Goal: Task Accomplishment & Management: Use online tool/utility

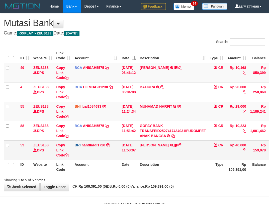
click at [187, 155] on td "BASILIUS CHARL TRANSFER NBMB BASILIUS CHARL TO NANDI ARDIANSYAH Basilius08" at bounding box center [173, 149] width 70 height 19
click at [168, 144] on link "BASILIUS CHARL" at bounding box center [154, 145] width 29 height 4
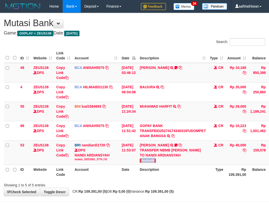
drag, startPoint x: 146, startPoint y: 159, endPoint x: 272, endPoint y: 119, distance: 132.0
click at [164, 159] on td "BASILIUS CHARL TRANSFER NBMB BASILIUS CHARL TO NANDI ARDIANSYAH Basilius08" at bounding box center [173, 152] width 70 height 24
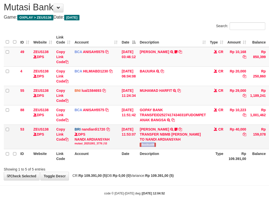
drag, startPoint x: 100, startPoint y: 140, endPoint x: 98, endPoint y: 142, distance: 3.0
click at [97, 140] on div "DPS NANDI ARDIANSYAH mutasi_20251001_3776 | 53" at bounding box center [96, 139] width 43 height 14
drag, startPoint x: 98, startPoint y: 142, endPoint x: 102, endPoint y: 142, distance: 4.0
click at [100, 142] on div "mutasi_20251001_3776 | 53" at bounding box center [96, 144] width 43 height 4
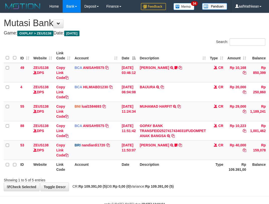
scroll to position [15, 0]
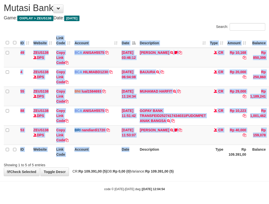
click at [140, 159] on div "ID Website Link Code Account Date Description Type Amount Balance Status Action…" at bounding box center [134, 96] width 269 height 128
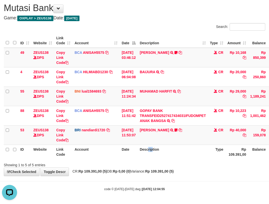
click at [148, 156] on th "Description" at bounding box center [173, 151] width 70 height 14
drag, startPoint x: 162, startPoint y: 152, endPoint x: 163, endPoint y: 155, distance: 2.8
click at [163, 155] on th "Description" at bounding box center [173, 151] width 70 height 14
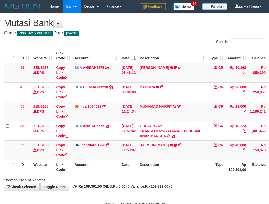
scroll to position [15, 0]
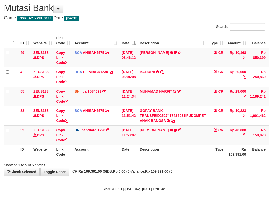
click at [161, 152] on th "Description" at bounding box center [173, 151] width 70 height 14
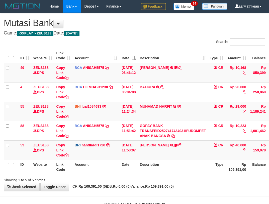
scroll to position [15, 0]
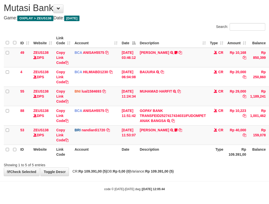
drag, startPoint x: 0, startPoint y: 0, endPoint x: 166, endPoint y: 153, distance: 226.3
click at [166, 153] on th "Description" at bounding box center [173, 151] width 70 height 14
click at [167, 153] on th "Description" at bounding box center [173, 151] width 70 height 14
click at [176, 148] on th "Description" at bounding box center [173, 151] width 70 height 14
click at [177, 152] on th "Description" at bounding box center [173, 151] width 70 height 14
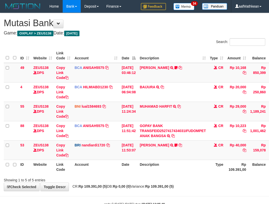
scroll to position [15, 0]
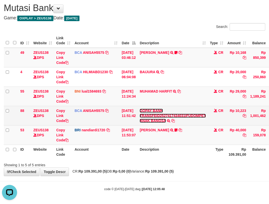
click at [140, 108] on link "GOPAY BANK TRANSFEID2527417434031IFUDOMPET ANAK BANGSA" at bounding box center [173, 115] width 66 height 14
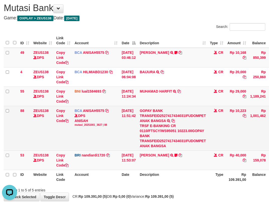
click at [170, 132] on div "TRSF E-BANKING CR 0110/FTSCY/WS95051 10223.00GOPAY BANK TRANSFEID2527417434031I…" at bounding box center [173, 135] width 66 height 25
click at [170, 138] on div "TRSF E-BANKING CR 0110/FTSCY/WS95051 10223.00GOPAY BANK TRANSFEID2527417434031I…" at bounding box center [173, 135] width 66 height 25
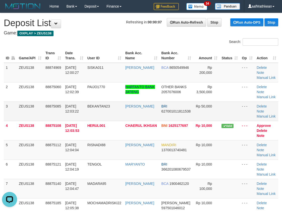
click at [12, 118] on td "3" at bounding box center [10, 110] width 13 height 19
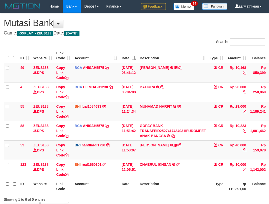
scroll to position [15, 0]
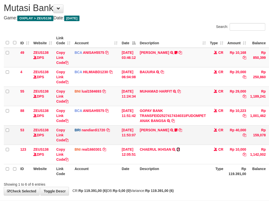
click at [180, 147] on icon at bounding box center [179, 149] width 4 height 4
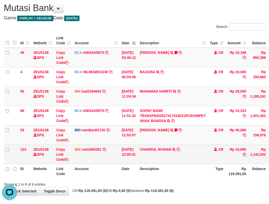
scroll to position [0, 0]
drag, startPoint x: 122, startPoint y: 155, endPoint x: 135, endPoint y: 158, distance: 12.8
click at [127, 158] on td "[DATE] 12:05:51" at bounding box center [129, 153] width 18 height 19
drag, startPoint x: 142, startPoint y: 157, endPoint x: 142, endPoint y: 150, distance: 7.0
click at [142, 153] on tr "123 ZEUS138 DPS Copy Link Code BNI real1660301 DPS REYHAN ALMANSYAH mutasi_2025…" at bounding box center [153, 153] width 299 height 19
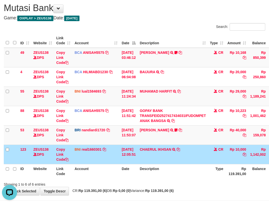
drag, startPoint x: 138, startPoint y: 135, endPoint x: 309, endPoint y: 166, distance: 173.7
click at [269, 166] on html "Toggle navigation Home Bank Account List Load By Website Group [OXPLAY] ZEUS138…" at bounding box center [134, 104] width 269 height 238
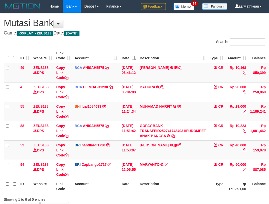
scroll to position [15, 7]
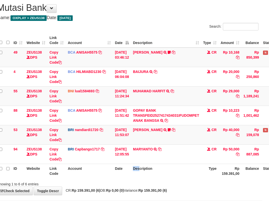
drag, startPoint x: 143, startPoint y: 177, endPoint x: 271, endPoint y: 175, distance: 127.5
click at [163, 177] on tr "ID Website Link Code Account Date Description Type Rp 159.391,00 Balance Status…" at bounding box center [146, 170] width 299 height 14
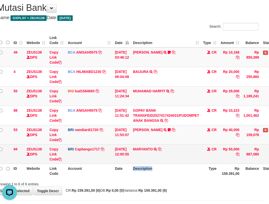
scroll to position [0, 0]
click at [145, 161] on td "MARYANTO TRANSFER NBMB MARYANTO TO HELMI" at bounding box center [166, 153] width 70 height 19
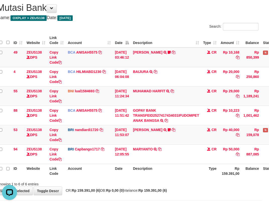
click at [148, 165] on th "Description" at bounding box center [166, 170] width 70 height 14
click at [158, 177] on th "Description" at bounding box center [166, 170] width 70 height 14
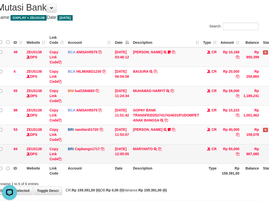
drag, startPoint x: 185, startPoint y: 158, endPoint x: 190, endPoint y: 161, distance: 5.7
click at [186, 159] on td "MARYANTO TRANSFER NBMB MARYANTO TO HELMI" at bounding box center [166, 153] width 70 height 19
click at [191, 163] on td "MARYANTO TRANSFER NBMB MARYANTO TO HELMI" at bounding box center [166, 153] width 70 height 19
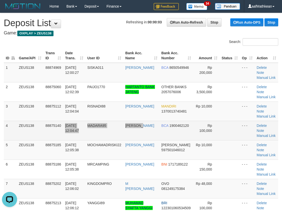
click at [163, 137] on tr "4 ZEUS138 88875140 01/10/2025 12:04:47 MADARA95 HERU SANTOSO BCA 1900462120 Rp …" at bounding box center [141, 130] width 274 height 19
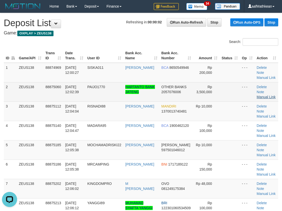
click at [273, 95] on link "Manual Link" at bounding box center [266, 97] width 19 height 4
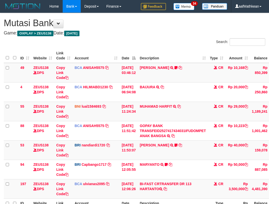
click at [201, 161] on td "MARYANTO TRANSFER NBMB MARYANTO TO HELMI TENGOL" at bounding box center [173, 168] width 70 height 19
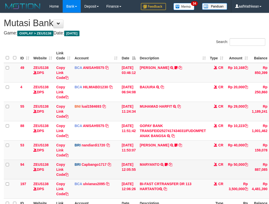
scroll to position [16, 7]
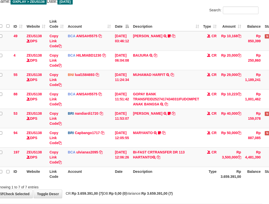
scroll to position [54, 7]
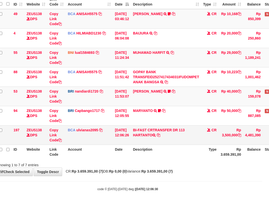
drag, startPoint x: 149, startPoint y: 135, endPoint x: 157, endPoint y: 137, distance: 8.0
click at [157, 137] on td "BI-FAST CRTRANSFER DR 113 HARTANTO" at bounding box center [166, 134] width 70 height 19
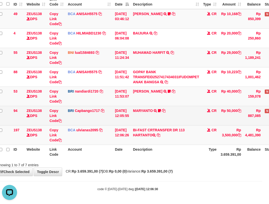
drag, startPoint x: 105, startPoint y: 119, endPoint x: 139, endPoint y: 121, distance: 33.7
click at [105, 120] on td "BRI Capbango1717 DPS HELMI mutasi_20251001_2435 | 94 mutasi_20251001_2435 | 94" at bounding box center [89, 115] width 47 height 19
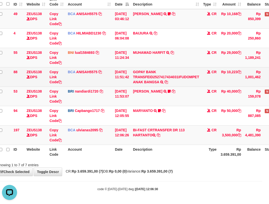
drag, startPoint x: 128, startPoint y: 115, endPoint x: 210, endPoint y: 78, distance: 89.8
click at [141, 110] on tr "94 ZEUS138 DPS Copy Link Code BRI Capbango1717 DPS HELMI mutasi_20251001_2435 |…" at bounding box center [147, 115] width 301 height 19
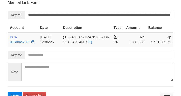
scroll to position [103, 0]
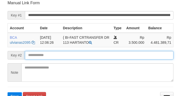
click at [8, 93] on button "Save" at bounding box center [15, 97] width 14 height 8
drag, startPoint x: 119, startPoint y: 53, endPoint x: 115, endPoint y: 52, distance: 3.6
click at [119, 53] on input "text" at bounding box center [99, 55] width 148 height 9
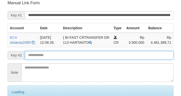
drag, startPoint x: 115, startPoint y: 52, endPoint x: 115, endPoint y: 56, distance: 4.0
click at [114, 53] on input "text" at bounding box center [99, 55] width 148 height 9
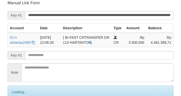
click at [115, 56] on input "text" at bounding box center [99, 55] width 148 height 9
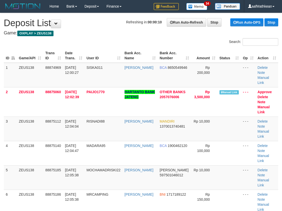
click at [79, 141] on td "01/10/2025 12:04:47" at bounding box center [74, 153] width 22 height 24
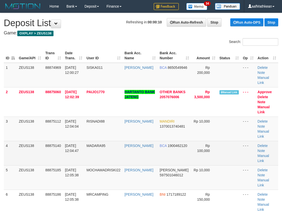
click at [10, 143] on td "4" at bounding box center [10, 153] width 13 height 24
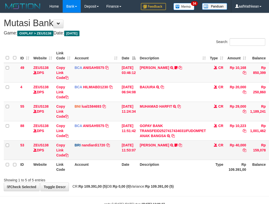
drag, startPoint x: 0, startPoint y: 0, endPoint x: 193, endPoint y: 158, distance: 249.9
click at [189, 159] on th "Description" at bounding box center [173, 166] width 70 height 14
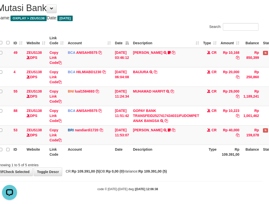
click at [133, 159] on div "ID Website Link Code Account Date Description Type Amount Balance Status Action…" at bounding box center [127, 96] width 269 height 128
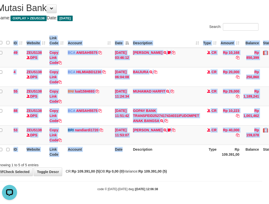
click at [135, 162] on div "Showing 1 to 5 of 5 entries" at bounding box center [127, 163] width 269 height 7
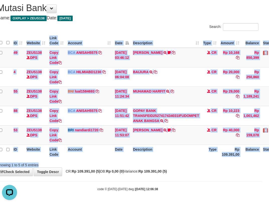
click at [133, 161] on div "Search: ID Website Link Code Account Date Description Type Amount Balance Statu…" at bounding box center [128, 95] width 262 height 144
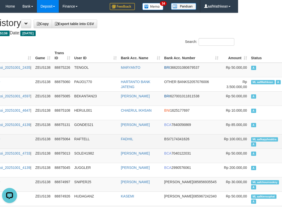
click at [251, 140] on span "ML aafkappheaktra" at bounding box center [264, 139] width 27 height 4
copy td "aafkappheaktra"
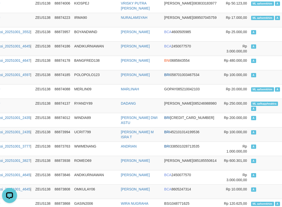
scroll to position [980, 44]
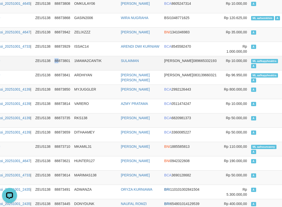
click at [61, 60] on td "88873801" at bounding box center [62, 63] width 20 height 14
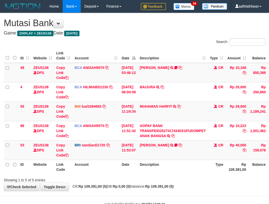
scroll to position [15, 9]
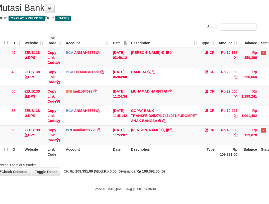
click at [153, 163] on div "Showing 1 to 5 of 5 entries" at bounding box center [125, 163] width 269 height 7
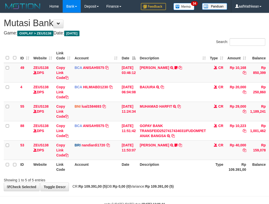
scroll to position [15, 11]
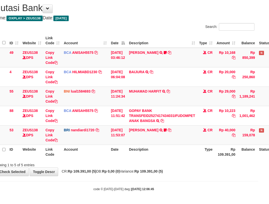
drag, startPoint x: 160, startPoint y: 149, endPoint x: 273, endPoint y: 158, distance: 112.8
click at [266, 158] on tr "ID Website Link Code Account Date Description Type Rp 109.391,00 Balance Status…" at bounding box center [142, 151] width 299 height 14
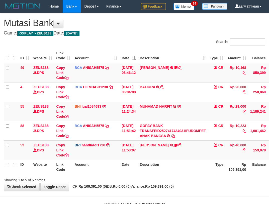
scroll to position [15, 15]
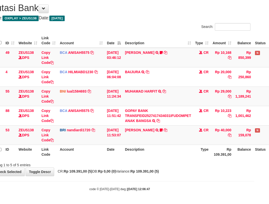
click at [141, 149] on table "ID Website Link Code Account Date Description Type Amount Balance Status Action…" at bounding box center [138, 95] width 299 height 125
click at [187, 140] on table "ID Website Link Code Account Date Description Type Amount Balance Status Action…" at bounding box center [138, 95] width 299 height 125
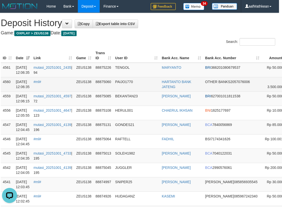
scroll to position [0, 58]
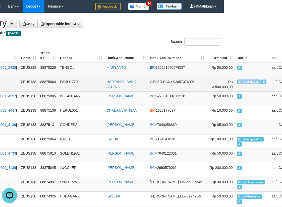
drag, startPoint x: 273, startPoint y: 81, endPoint x: 245, endPoint y: 82, distance: 27.7
click at [245, 83] on tr "4560 01/10/2025 12:06:35 #ml# ZEUS138 88875060 PAIJO1770 HARTANTO BANK JATENG O…" at bounding box center [126, 84] width 361 height 14
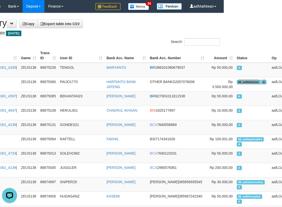
scroll to position [1209, 58]
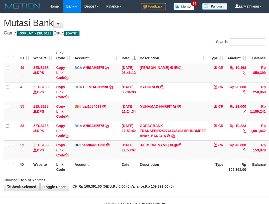
scroll to position [15, 17]
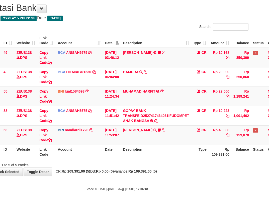
click at [85, 155] on th "Account" at bounding box center [79, 151] width 47 height 14
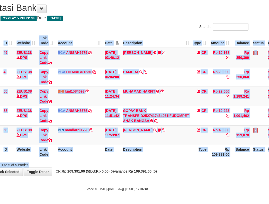
drag, startPoint x: 93, startPoint y: 161, endPoint x: 101, endPoint y: 160, distance: 8.4
click at [96, 162] on div "Search: ID Website Link Code Account Date Description Type Amount Balance Statu…" at bounding box center [118, 95] width 262 height 144
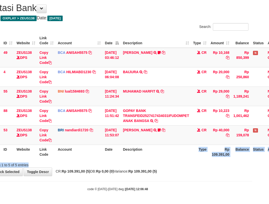
click at [220, 154] on div "Search: ID Website Link Code Account Date Description Type Amount Balance Statu…" at bounding box center [118, 95] width 262 height 144
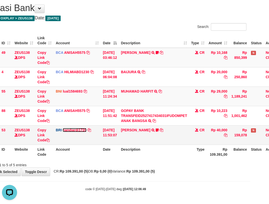
click at [63, 128] on link "nandiardi1720" at bounding box center [75, 130] width 24 height 4
drag, startPoint x: 97, startPoint y: 134, endPoint x: 116, endPoint y: 133, distance: 18.8
click at [101, 132] on tr "53 ZEUS138 DPS Copy Link Code BRI nandiardi1720 DPS NANDI ARDIANSYAH mutasi_202…" at bounding box center [134, 134] width 299 height 19
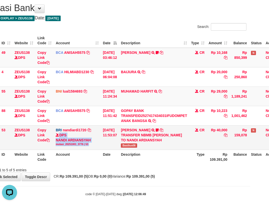
drag, startPoint x: 116, startPoint y: 133, endPoint x: 127, endPoint y: 128, distance: 12.6
click at [119, 134] on td "01/10/2025 11:53:07" at bounding box center [110, 137] width 18 height 24
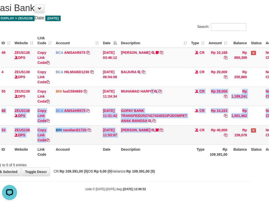
click at [175, 135] on tbody "49 ZEUS138 DPS Copy Link Code BCA ANISAH5575 DPS [PERSON_NAME] mutasi_20251001_…" at bounding box center [134, 96] width 299 height 97
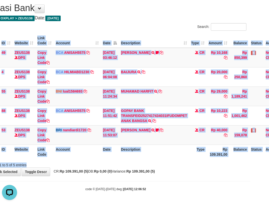
drag, startPoint x: 143, startPoint y: 162, endPoint x: 149, endPoint y: 160, distance: 7.1
click at [145, 161] on div "Search: ID Website Link Code Account Date Description Type Amount Balance Statu…" at bounding box center [116, 95] width 262 height 144
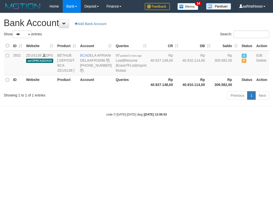
select select "***"
drag, startPoint x: 88, startPoint y: 55, endPoint x: 96, endPoint y: 60, distance: 9.5
click at [96, 60] on td "BCA DELA AFRIANI DELAAFRI3096 869-245-8639" at bounding box center [96, 63] width 36 height 25
click at [243, 130] on body "Toggle navigation Home Bank Account List Load By Website Group [OXPLAY] ZEUS138…" at bounding box center [136, 65] width 273 height 130
click at [106, 62] on icon at bounding box center [108, 61] width 4 height 4
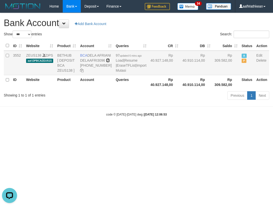
click at [106, 62] on icon at bounding box center [108, 61] width 4 height 4
click at [113, 130] on body "Toggle navigation Home Bank Account List Load By Website Group [OXPLAY] ZEUS138…" at bounding box center [136, 65] width 273 height 130
click at [116, 73] on link "Import Mutasi" at bounding box center [131, 68] width 31 height 9
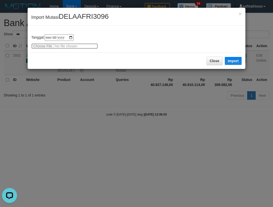
click at [43, 45] on input "file" at bounding box center [64, 46] width 67 height 6
type input "**********"
click at [230, 61] on button "Import" at bounding box center [233, 61] width 17 height 8
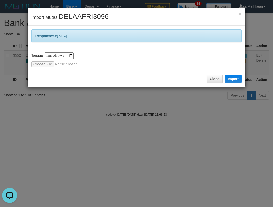
drag, startPoint x: 128, startPoint y: 88, endPoint x: 129, endPoint y: 93, distance: 5.7
click at [129, 89] on div "**********" at bounding box center [136, 103] width 273 height 207
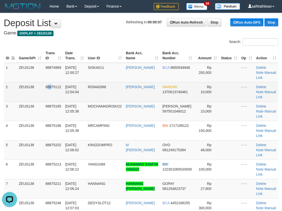
click at [51, 90] on td "88875112" at bounding box center [53, 91] width 20 height 19
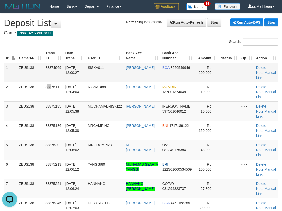
click at [128, 63] on tr "ID Game/API Trans ID Date Trans. User ID Bank Acc. Name Bank Acc. Number Amount…" at bounding box center [141, 55] width 274 height 14
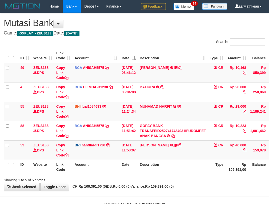
scroll to position [15, 19]
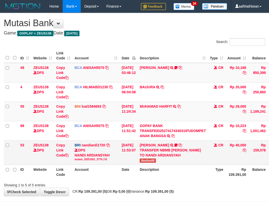
scroll to position [15, 19]
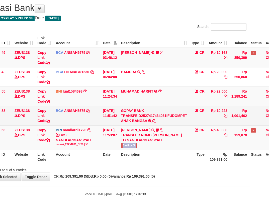
drag, startPoint x: 126, startPoint y: 144, endPoint x: 194, endPoint y: 121, distance: 72.0
click at [146, 147] on td "[PERSON_NAME] TRANSFER NBMB [PERSON_NAME] TO NANDI ARDIANSYAH Basilius08" at bounding box center [154, 137] width 70 height 24
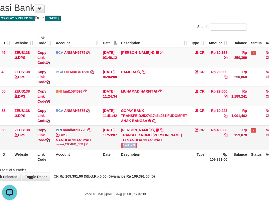
scroll to position [0, 0]
drag, startPoint x: 74, startPoint y: 147, endPoint x: 87, endPoint y: 171, distance: 27.7
click at [77, 153] on table "ID Website Link Code Account Date Description Type Amount Balance Status Action…" at bounding box center [134, 98] width 299 height 130
drag, startPoint x: 87, startPoint y: 171, endPoint x: 96, endPoint y: 173, distance: 9.2
click at [93, 177] on div "**********" at bounding box center [115, 89] width 269 height 182
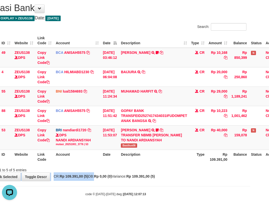
drag, startPoint x: 103, startPoint y: 174, endPoint x: 117, endPoint y: 174, distance: 13.8
click at [107, 175] on div "**********" at bounding box center [115, 89] width 269 height 182
drag, startPoint x: 120, startPoint y: 169, endPoint x: 153, endPoint y: 171, distance: 33.0
click at [145, 171] on div "Showing 1 to 5 of 5 entries" at bounding box center [115, 168] width 269 height 7
drag, startPoint x: 153, startPoint y: 171, endPoint x: 221, endPoint y: 167, distance: 67.6
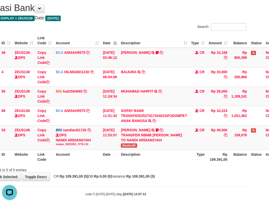
click at [159, 170] on div "Showing 1 to 5 of 5 entries" at bounding box center [115, 168] width 269 height 7
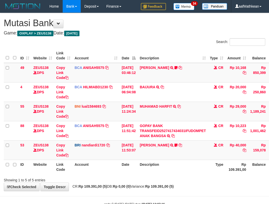
scroll to position [15, 19]
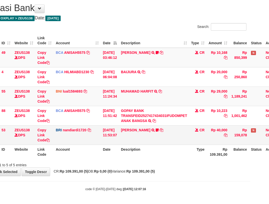
click at [125, 147] on th "Description" at bounding box center [154, 151] width 70 height 14
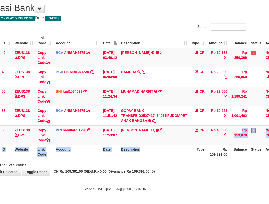
drag, startPoint x: 221, startPoint y: 142, endPoint x: 294, endPoint y: 133, distance: 73.3
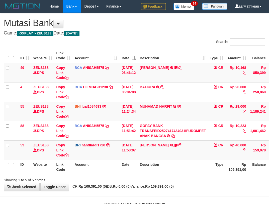
scroll to position [15, 19]
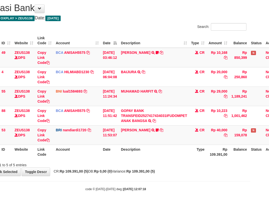
click at [129, 153] on th "Description" at bounding box center [154, 151] width 70 height 14
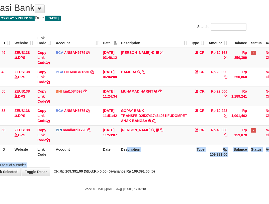
click at [133, 161] on div "Search: ID Website Link Code Account Date Description Type Amount Balance Statu…" at bounding box center [116, 95] width 262 height 144
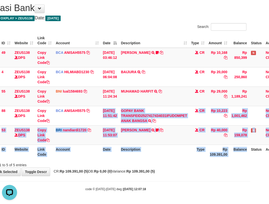
drag, startPoint x: 142, startPoint y: 133, endPoint x: 306, endPoint y: 183, distance: 170.9
click at [251, 183] on html "Toggle navigation Home Bank Account List Load By Website Group [OXPLAY] ZEUS138…" at bounding box center [115, 94] width 269 height 219
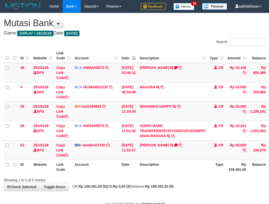
scroll to position [15, 24]
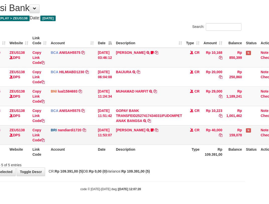
drag, startPoint x: 98, startPoint y: 132, endPoint x: 105, endPoint y: 135, distance: 7.6
click at [104, 134] on td "[DATE] 11:53:07" at bounding box center [105, 134] width 18 height 19
click at [114, 140] on td "[DATE] 11:53:07" at bounding box center [105, 134] width 18 height 19
drag, startPoint x: 119, startPoint y: 141, endPoint x: 127, endPoint y: 142, distance: 7.0
click at [120, 141] on td "BASILIUS CHARL TRANSFER NBMB BASILIUS CHARL TO NANDI ARDIANSYAH Basilius08" at bounding box center [149, 134] width 70 height 19
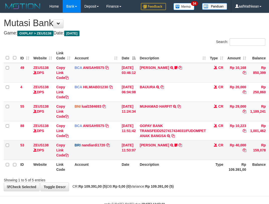
scroll to position [15, 24]
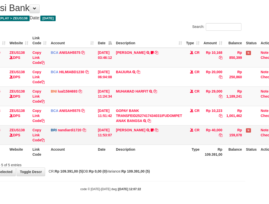
click at [160, 142] on td "[PERSON_NAME] TRANSFER NBMB [PERSON_NAME] TO NANDI ARDIANSYAH Basilius08" at bounding box center [149, 134] width 70 height 19
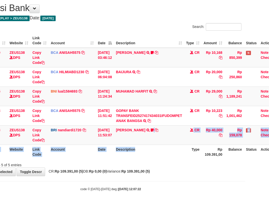
click at [155, 145] on table "ID Website Link Code Account Date Description Type Amount Balance Status Action…" at bounding box center [129, 95] width 299 height 125
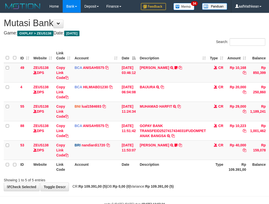
click at [153, 140] on td "[PERSON_NAME] TRANSFER NBMB [PERSON_NAME] TO NANDI ARDIANSYAH Basilius08" at bounding box center [173, 149] width 70 height 19
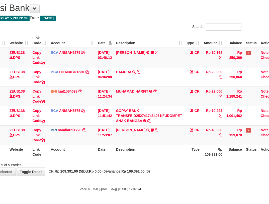
click at [156, 146] on th "Description" at bounding box center [149, 151] width 70 height 14
drag, startPoint x: 158, startPoint y: 149, endPoint x: 172, endPoint y: 151, distance: 13.7
click at [172, 152] on th "Description" at bounding box center [149, 151] width 70 height 14
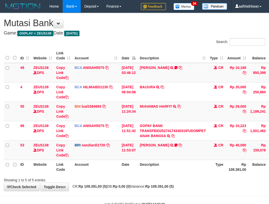
scroll to position [15, 24]
click at [186, 160] on div "Search: ID Website Link Code Account Date Description Type Amount Balance Statu…" at bounding box center [135, 110] width 262 height 144
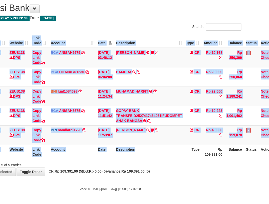
click at [166, 159] on div "ID Website Link Code Account Date Description Type Amount Balance Status Action…" at bounding box center [110, 96] width 269 height 128
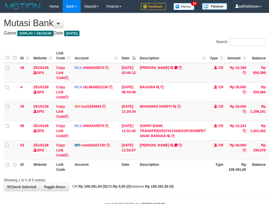
scroll to position [15, 24]
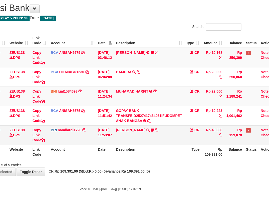
click at [140, 142] on td "BASILIUS CHARL TRANSFER NBMB BASILIUS CHARL TO NANDI ARDIANSYAH Basilius08" at bounding box center [149, 134] width 70 height 19
click at [179, 147] on th "Description" at bounding box center [149, 151] width 70 height 14
drag, startPoint x: 155, startPoint y: 146, endPoint x: 161, endPoint y: 145, distance: 6.4
click at [155, 146] on th "Description" at bounding box center [149, 151] width 70 height 14
drag, startPoint x: 161, startPoint y: 145, endPoint x: 172, endPoint y: 151, distance: 12.5
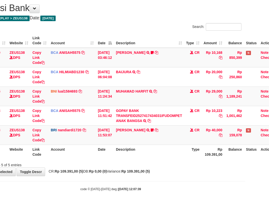
click at [169, 150] on th "Description" at bounding box center [149, 151] width 70 height 14
click at [172, 150] on th "Description" at bounding box center [149, 151] width 70 height 14
click at [169, 150] on th "Description" at bounding box center [149, 151] width 70 height 14
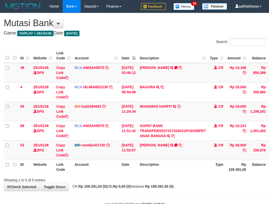
scroll to position [15, 24]
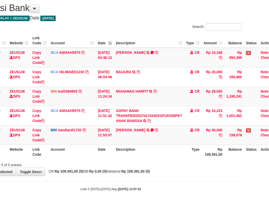
click at [170, 151] on th "Description" at bounding box center [149, 151] width 70 height 14
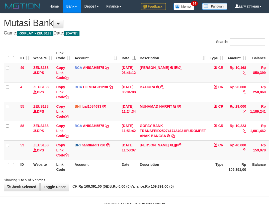
scroll to position [15, 24]
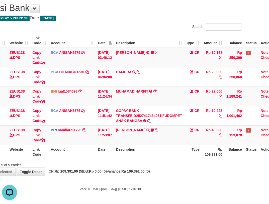
click at [178, 156] on th "Description" at bounding box center [149, 151] width 70 height 14
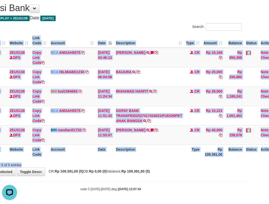
click at [180, 160] on div "Search: ID Website Link Code Account Date Description Type Amount Balance Statu…" at bounding box center [111, 95] width 262 height 144
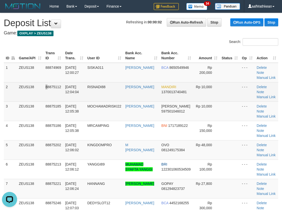
click at [47, 89] on tr "2 ZEUS138 88875112 01/10/2025 12:04:04 RISNADI88 RINA EKAWATI MANDIRI 137001374…" at bounding box center [141, 91] width 274 height 19
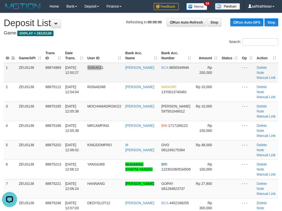
click at [104, 67] on tr "1 ZEUS138 88874969 01/10/2025 12:00:27 SISKA011 SISKA MUTIARA WAHY BCA 86505499…" at bounding box center [141, 73] width 274 height 20
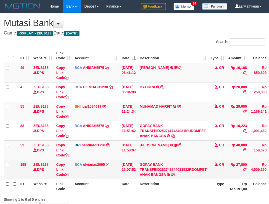
scroll to position [15, 24]
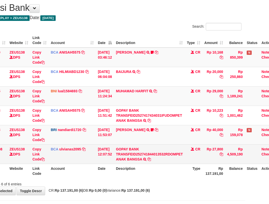
click at [180, 160] on td "GOPAY BANK TRANSFEID252741844013532RDOMPET ANAK BANGSA TRSF E-BANKING CR 0110/F…" at bounding box center [149, 153] width 71 height 19
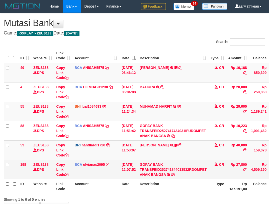
click at [216, 162] on tr "198 ZEUS138 DPS Copy Link Code BCA ulvianas2095 DPS ULVIANASARI mutasi_20251001…" at bounding box center [154, 168] width 300 height 19
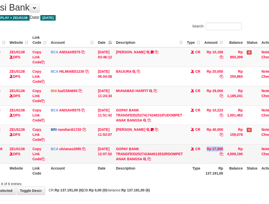
scroll to position [16, 24]
click at [216, 149] on td "Rp 27,800" at bounding box center [214, 153] width 23 height 19
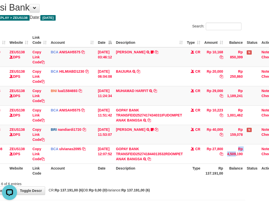
drag, startPoint x: 216, startPoint y: 148, endPoint x: 273, endPoint y: 118, distance: 64.4
click at [230, 148] on tr "198 ZEUS138 DPS Copy Link Code BCA ulvianas2095 DPS ULVIANASARI mutasi_20251001…" at bounding box center [130, 153] width 300 height 19
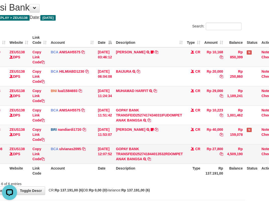
click at [203, 156] on td "CR" at bounding box center [194, 153] width 18 height 19
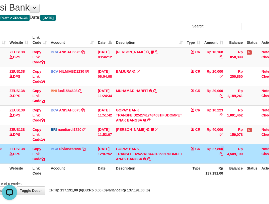
drag, startPoint x: 215, startPoint y: 147, endPoint x: 272, endPoint y: 122, distance: 62.4
click at [230, 147] on tr "198 ZEUS138 DPS Copy Link Code BCA ulvianas2095 DPS ULVIANASARI mutasi_20251001…" at bounding box center [130, 153] width 300 height 19
copy tr "27,800"
click at [170, 130] on td "BASILIUS CHARL TRANSFER NBMB BASILIUS CHARL TO NANDI ARDIANSYAH Basilius08" at bounding box center [149, 133] width 71 height 19
drag, startPoint x: 186, startPoint y: 136, endPoint x: 263, endPoint y: 135, distance: 77.3
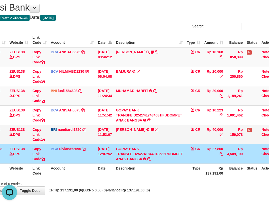
click at [193, 136] on tr "53 ZEUS138 DPS Copy Link Code BRI nandiardi1720 DPS NANDI ARDIANSYAH mutasi_202…" at bounding box center [130, 133] width 300 height 19
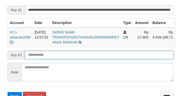
click at [8, 92] on button "Save" at bounding box center [15, 96] width 14 height 8
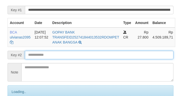
click at [149, 59] on input "text" at bounding box center [99, 55] width 148 height 9
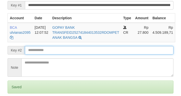
click at [151, 55] on input "text" at bounding box center [99, 50] width 148 height 9
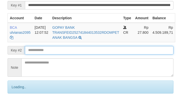
click at [153, 55] on input "text" at bounding box center [99, 50] width 148 height 9
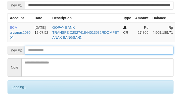
click at [155, 55] on input "text" at bounding box center [99, 50] width 148 height 9
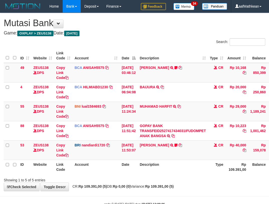
scroll to position [15, 24]
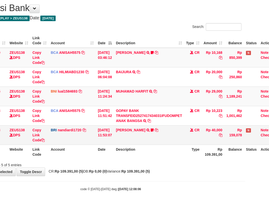
click at [135, 140] on td "BASILIUS CHARL TRANSFER NBMB BASILIUS CHARL TO NANDI ARDIANSYAH Basilius08" at bounding box center [149, 134] width 70 height 19
click at [179, 134] on td "BASILIUS CHARL TRANSFER NBMB BASILIUS CHARL TO NANDI ARDIANSYAH Basilius08" at bounding box center [149, 134] width 70 height 19
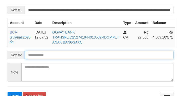
drag, startPoint x: 0, startPoint y: 0, endPoint x: 126, endPoint y: 56, distance: 137.9
click at [126, 56] on input "text" at bounding box center [99, 55] width 148 height 9
click at [8, 92] on button "Save" at bounding box center [15, 96] width 14 height 8
click at [121, 59] on input "text" at bounding box center [99, 55] width 148 height 9
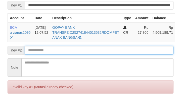
click at [123, 55] on input "text" at bounding box center [99, 50] width 148 height 9
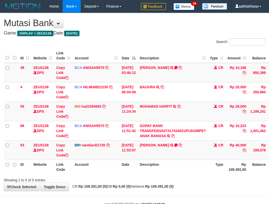
scroll to position [15, 24]
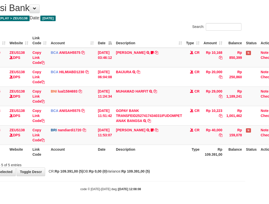
click at [106, 155] on th "Date" at bounding box center [105, 151] width 18 height 14
drag, startPoint x: 111, startPoint y: 157, endPoint x: 114, endPoint y: 157, distance: 3.5
click at [113, 159] on div "ID Website Link Code Account Date Description Type Amount Balance Status Action…" at bounding box center [110, 96] width 269 height 128
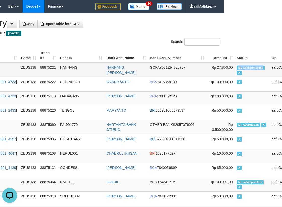
drag, startPoint x: 270, startPoint y: 68, endPoint x: 238, endPoint y: 64, distance: 31.6
click at [238, 64] on td "ML aafchournsokny A" at bounding box center [252, 70] width 35 height 15
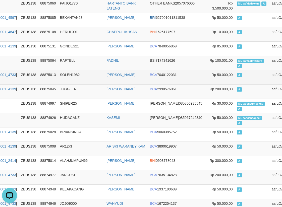
scroll to position [279, 58]
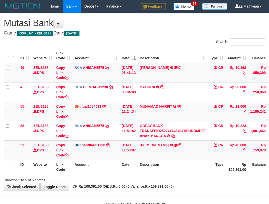
scroll to position [15, 24]
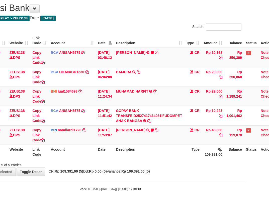
click at [143, 182] on body "Toggle navigation Home Bank Account List Load By Website Group [OXPLAY] ZEUS138…" at bounding box center [110, 94] width 269 height 219
click at [143, 183] on body "Toggle navigation Home Bank Account List Load By Website Group [OXPLAY] ZEUS138…" at bounding box center [110, 94] width 269 height 219
click at [140, 182] on body "Toggle navigation Home Bank Account List Load By Website Group [OXPLAY] ZEUS138…" at bounding box center [110, 94] width 269 height 219
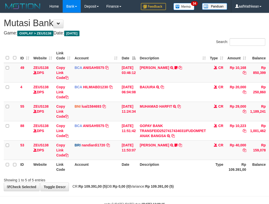
scroll to position [15, 24]
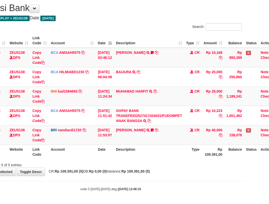
click at [138, 177] on body "Toggle navigation Home Bank Account List Load By Website Group [OXPLAY] ZEUS138…" at bounding box center [110, 94] width 269 height 219
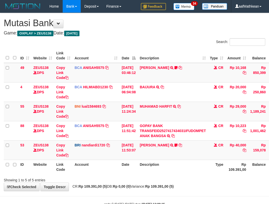
scroll to position [15, 24]
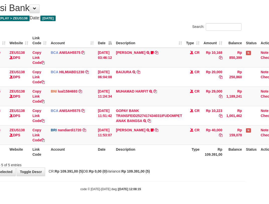
click at [132, 161] on div "Showing 1 to 5 of 5 entries" at bounding box center [110, 163] width 269 height 7
click at [148, 175] on div "**********" at bounding box center [110, 86] width 269 height 177
drag, startPoint x: 152, startPoint y: 176, endPoint x: 160, endPoint y: 174, distance: 9.0
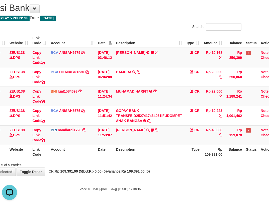
click at [152, 177] on body "Toggle navigation Home Bank Account List Load By Website Group [OXPLAY] ZEUS138…" at bounding box center [110, 94] width 269 height 219
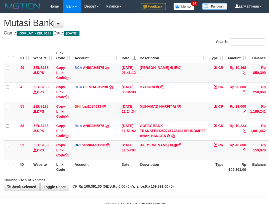
scroll to position [15, 24]
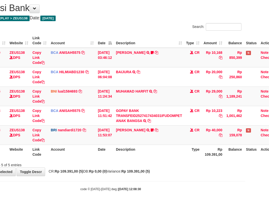
click at [169, 159] on div "ID Website Link Code Account Date Description Type Amount Balance Status Action…" at bounding box center [110, 96] width 269 height 128
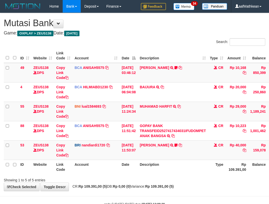
scroll to position [15, 24]
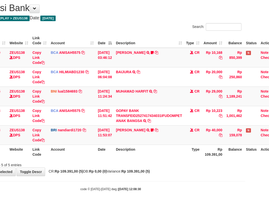
click at [155, 157] on th "Description" at bounding box center [149, 151] width 70 height 14
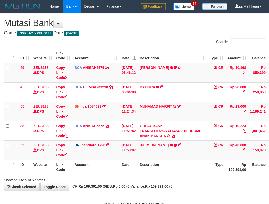
scroll to position [15, 24]
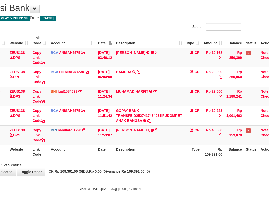
click at [150, 164] on div "Showing 1 to 5 of 5 entries" at bounding box center [110, 163] width 269 height 7
drag, startPoint x: 151, startPoint y: 165, endPoint x: 154, endPoint y: 165, distance: 2.8
click at [152, 166] on div "Showing 1 to 5 of 5 entries" at bounding box center [110, 163] width 269 height 7
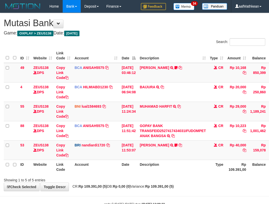
scroll to position [15, 24]
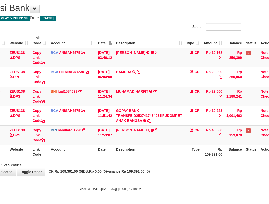
click at [157, 163] on div "Showing 1 to 5 of 5 entries" at bounding box center [110, 163] width 269 height 7
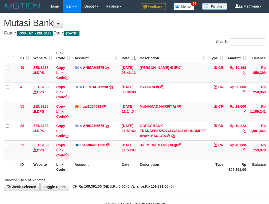
scroll to position [15, 24]
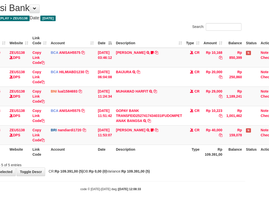
click at [159, 163] on div "Showing 1 to 5 of 5 entries" at bounding box center [110, 163] width 269 height 7
drag, startPoint x: 128, startPoint y: 150, endPoint x: 131, endPoint y: 153, distance: 4.6
click at [129, 151] on th "Description" at bounding box center [149, 151] width 70 height 14
click at [177, 156] on th "Description" at bounding box center [149, 151] width 70 height 14
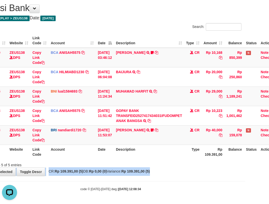
drag, startPoint x: 172, startPoint y: 164, endPoint x: 159, endPoint y: 180, distance: 20.5
click at [161, 173] on div "**********" at bounding box center [110, 86] width 269 height 177
drag, startPoint x: 159, startPoint y: 180, endPoint x: 157, endPoint y: 182, distance: 2.8
click at [158, 183] on body "Toggle navigation Home Bank Account List Load By Website Group [OXPLAY] ZEUS138…" at bounding box center [110, 94] width 269 height 219
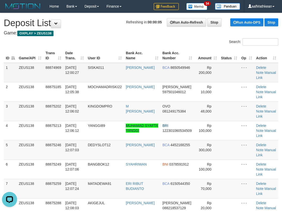
drag, startPoint x: 47, startPoint y: 70, endPoint x: 44, endPoint y: 68, distance: 3.8
click at [47, 70] on td "88874969" at bounding box center [53, 73] width 20 height 20
click at [126, 123] on link "MUHAMAD SYAFTA YANGGI" at bounding box center [142, 127] width 32 height 9
click at [142, 108] on td "M [PERSON_NAME]" at bounding box center [142, 110] width 37 height 19
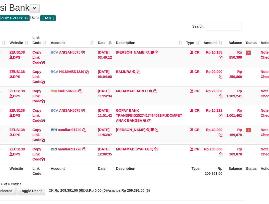
click at [155, 171] on th "Description" at bounding box center [149, 170] width 70 height 14
click at [157, 172] on th "Description" at bounding box center [149, 170] width 70 height 14
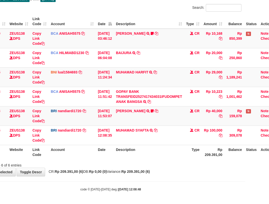
scroll to position [34, 24]
drag, startPoint x: 159, startPoint y: 158, endPoint x: 156, endPoint y: 163, distance: 5.9
click at [157, 160] on div "Search: ID Website Link Code Account Date Description Type Amount Balance Statu…" at bounding box center [111, 85] width 262 height 163
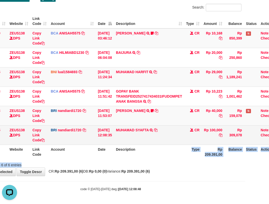
scroll to position [0, 0]
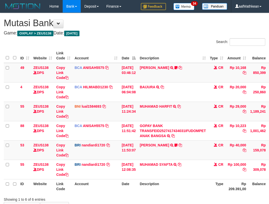
scroll to position [34, 22]
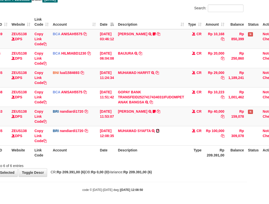
click at [160, 129] on icon at bounding box center [158, 131] width 4 height 4
click at [153, 157] on th "Description" at bounding box center [151, 152] width 70 height 14
drag, startPoint x: 157, startPoint y: 165, endPoint x: 158, endPoint y: 162, distance: 3.0
click at [157, 165] on div "Showing 1 to 6 of 6 entries" at bounding box center [112, 164] width 269 height 7
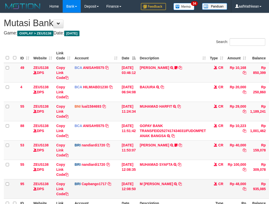
scroll to position [33, 20]
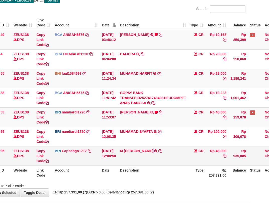
click at [155, 156] on td "M HAFIDUL AHK T TRANSFER NBMB M HAFIDUL AHK T TO HELMI" at bounding box center [153, 155] width 70 height 19
drag, startPoint x: 152, startPoint y: 155, endPoint x: 164, endPoint y: 146, distance: 15.1
click at [158, 150] on td "M HAFIDUL AHK T TRANSFER NBMB M HAFIDUL AHK T TO HELMI" at bounding box center [153, 155] width 70 height 19
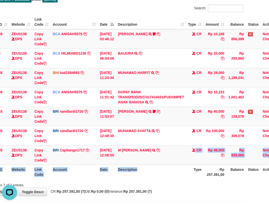
drag, startPoint x: 180, startPoint y: 162, endPoint x: 155, endPoint y: 167, distance: 25.1
click at [173, 167] on table "ID Website Link Code Account Date Description Type Amount Balance Status Action…" at bounding box center [131, 97] width 299 height 164
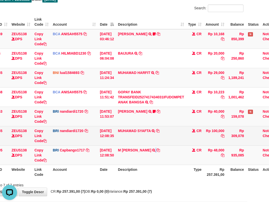
drag, startPoint x: 159, startPoint y: 158, endPoint x: 158, endPoint y: 142, distance: 16.1
click at [159, 157] on td "M HAFIDUL AHK T TRANSFER NBMB M HAFIDUL AHK T TO HELMI" at bounding box center [151, 154] width 70 height 19
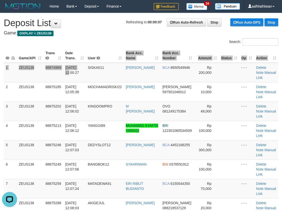
click at [123, 56] on table "ID Game/API Trans ID Date Trans. User ID Bank Acc. Name Bank Acc. Number Amount…" at bounding box center [141, 139] width 274 height 183
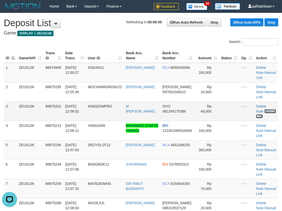
click at [265, 111] on link "Manual Link" at bounding box center [266, 113] width 20 height 9
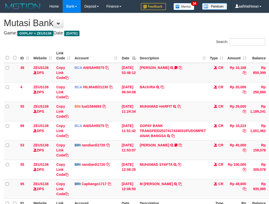
scroll to position [33, 20]
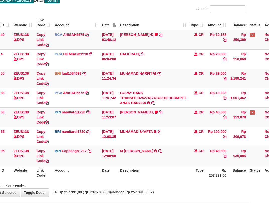
click at [159, 150] on td "M HAFIDUL AHK T TRANSFER NBMB M HAFIDUL AHK T TO HELMI" at bounding box center [153, 155] width 70 height 19
click at [160, 150] on icon at bounding box center [161, 151] width 4 height 4
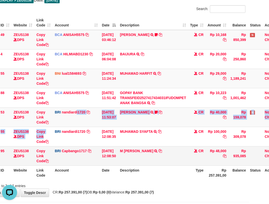
click at [77, 142] on tbody "49 ZEUS138 DPS Copy Link Code BCA ANISAH5575 DPS [PERSON_NAME] mutasi_20251001_…" at bounding box center [133, 98] width 299 height 136
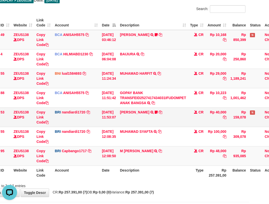
drag, startPoint x: 78, startPoint y: 121, endPoint x: 167, endPoint y: 117, distance: 90.0
click at [117, 122] on tr "53 ZEUS138 DPS Copy Link Code BRI nandiardi1720 DPS NANDI ARDIANSYAH mutasi_202…" at bounding box center [133, 116] width 299 height 19
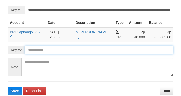
click at [8, 87] on button "Save" at bounding box center [15, 91] width 14 height 8
click at [97, 53] on input "text" at bounding box center [99, 50] width 148 height 9
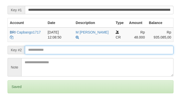
drag, startPoint x: 98, startPoint y: 53, endPoint x: 96, endPoint y: 55, distance: 2.9
click at [98, 54] on input "text" at bounding box center [99, 50] width 148 height 9
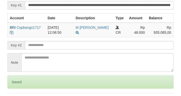
click at [96, 55] on form "**********" at bounding box center [91, 48] width 166 height 117
click at [98, 55] on form "**********" at bounding box center [91, 48] width 166 height 117
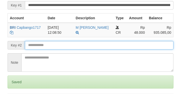
click at [99, 50] on input "text" at bounding box center [99, 45] width 148 height 9
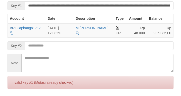
click at [116, 50] on input "text" at bounding box center [99, 46] width 148 height 9
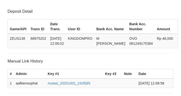
scroll to position [108, 0]
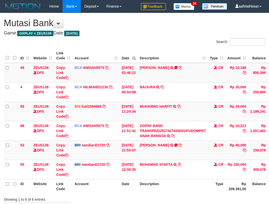
scroll to position [32, 18]
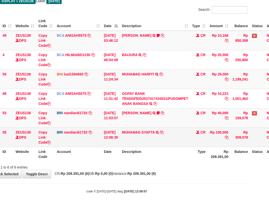
click at [148, 136] on td "MUHAMAD SYAFTA TRANSFER NBMB MUHAMAD SYAFTA TO NANDI ARDIANSYAH" at bounding box center [155, 136] width 70 height 19
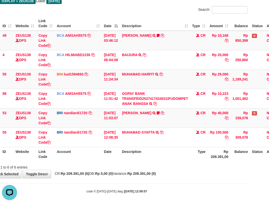
scroll to position [0, 0]
drag, startPoint x: 136, startPoint y: 157, endPoint x: 157, endPoint y: 152, distance: 21.6
click at [141, 158] on th "Description" at bounding box center [155, 154] width 70 height 14
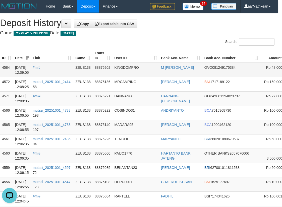
scroll to position [0, 58]
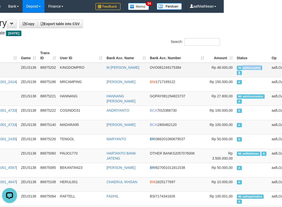
drag, startPoint x: 275, startPoint y: 68, endPoint x: 238, endPoint y: 73, distance: 36.7
click at [238, 73] on td "ML aafkiensophat A" at bounding box center [252, 70] width 35 height 15
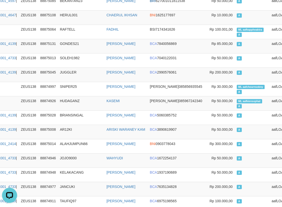
scroll to position [1941, 58]
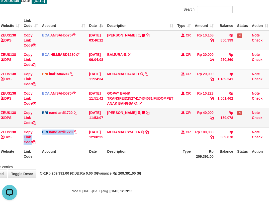
drag, startPoint x: 36, startPoint y: 129, endPoint x: 154, endPoint y: 118, distance: 117.7
click at [88, 137] on tr "55 ZEUS138 DPS Copy Link Code BRI nandiardi1720 DPS NANDI ARDIANSYAH mutasi_202…" at bounding box center [120, 136] width 299 height 19
click at [237, 84] on html "Toggle navigation Home Bank Account List Load By Website Group [OXPLAY] ZEUS138…" at bounding box center [101, 87] width 269 height 238
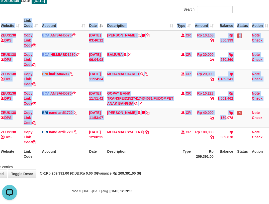
scroll to position [32, 37]
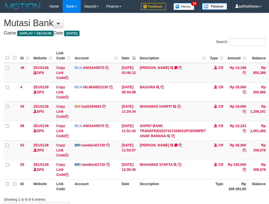
scroll to position [32, 35]
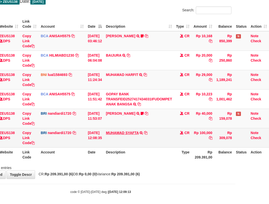
drag, startPoint x: 111, startPoint y: 120, endPoint x: 139, endPoint y: 133, distance: 31.1
click at [116, 127] on td "[PERSON_NAME] TRANSFER NBMB [PERSON_NAME] TO NANDI ARDIANSYAH Basilius08" at bounding box center [139, 117] width 70 height 19
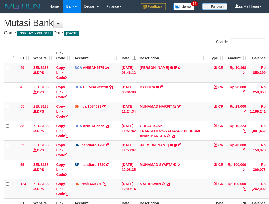
scroll to position [31, 33]
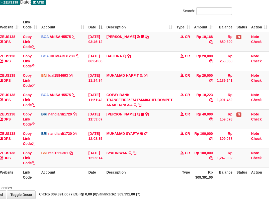
drag, startPoint x: 118, startPoint y: 158, endPoint x: 133, endPoint y: 173, distance: 20.8
click at [122, 163] on td "SYAHRIWAN TRANSFER DARI SDR SYAHRIWAN" at bounding box center [139, 157] width 70 height 19
drag, startPoint x: 133, startPoint y: 173, endPoint x: 138, endPoint y: 175, distance: 5.6
click at [137, 175] on th "Description" at bounding box center [139, 174] width 70 height 14
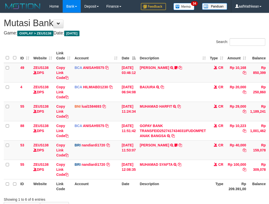
scroll to position [31, 33]
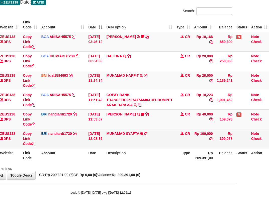
drag, startPoint x: 163, startPoint y: 143, endPoint x: 149, endPoint y: 147, distance: 14.4
click at [157, 146] on td "MUHAMAD SYAFTA TRANSFER NBMB MUHAMAD SYAFTA TO NANDI ARDIANSYAH" at bounding box center [139, 138] width 70 height 19
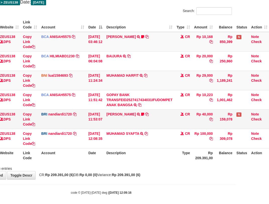
drag, startPoint x: 149, startPoint y: 147, endPoint x: 134, endPoint y: 123, distance: 28.3
click at [148, 133] on td "MUHAMAD SYAFTA TRANSFER NBMB MUHAMAD SYAFTA TO NANDI ARDIANSYAH" at bounding box center [139, 138] width 70 height 19
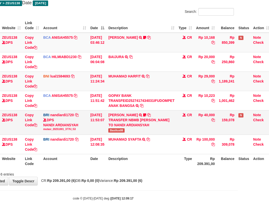
scroll to position [31, 33]
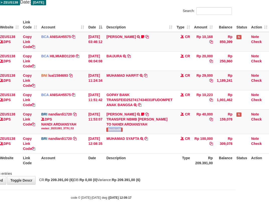
drag, startPoint x: 109, startPoint y: 129, endPoint x: 271, endPoint y: 79, distance: 170.0
click at [127, 130] on td "[PERSON_NAME] TRANSFER NBMB [PERSON_NAME] TO NANDI ARDIANSYAH Basilius08" at bounding box center [139, 121] width 70 height 24
copy span "Basilius08"
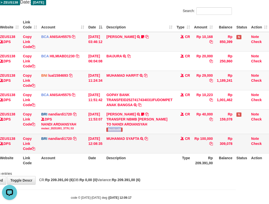
scroll to position [0, 0]
drag, startPoint x: 117, startPoint y: 151, endPoint x: 132, endPoint y: 165, distance: 19.9
click at [117, 153] on td "MUHAMAD SYAFTA TRANSFER NBMB MUHAMAD SYAFTA TO NANDI ARDIANSYAH" at bounding box center [139, 143] width 70 height 19
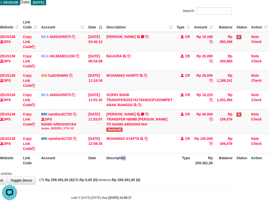
drag, startPoint x: 132, startPoint y: 165, endPoint x: 136, endPoint y: 165, distance: 4.0
click at [134, 167] on th "Description" at bounding box center [139, 160] width 70 height 14
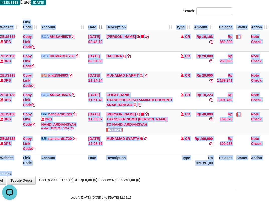
click at [147, 170] on div "Search: ID Website Link Code Account Date Description Type Amount Balance Statu…" at bounding box center [101, 91] width 262 height 168
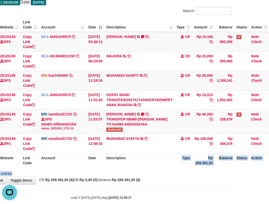
drag, startPoint x: 156, startPoint y: 164, endPoint x: 166, endPoint y: 166, distance: 10.0
click at [158, 171] on div "Search: ID Website Link Code Account Date Description Type Amount Balance Statu…" at bounding box center [101, 91] width 262 height 168
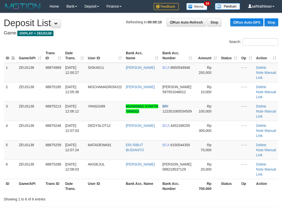
click at [96, 52] on tr "ID Game/API Trans ID Date Trans. User ID Bank Acc. Name Bank Acc. Number Amount…" at bounding box center [141, 55] width 274 height 14
click at [43, 48] on th "Trans ID" at bounding box center [53, 55] width 20 height 14
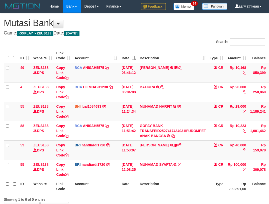
scroll to position [30, 31]
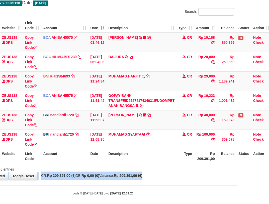
click at [168, 174] on div "**********" at bounding box center [103, 81] width 269 height 197
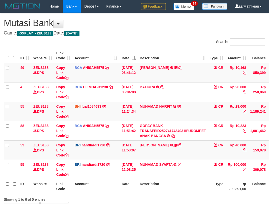
scroll to position [30, 31]
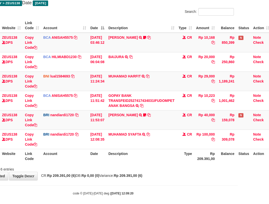
click at [169, 168] on div "Showing 1 to 6 of 6 entries" at bounding box center [103, 167] width 269 height 7
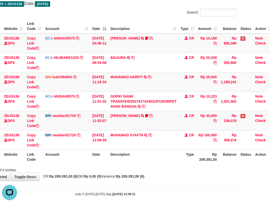
click at [147, 148] on td "MUHAMAD SYAFTA TRANSFER NBMB MUHAMAD SYAFTA TO NANDI ARDIANSYAH" at bounding box center [143, 139] width 70 height 19
click at [154, 151] on th "Description" at bounding box center [143, 156] width 70 height 14
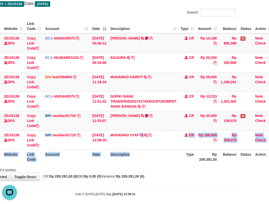
click at [142, 150] on table "ID Website Link Code Account Date Description Type Amount Balance Status Action…" at bounding box center [123, 91] width 299 height 145
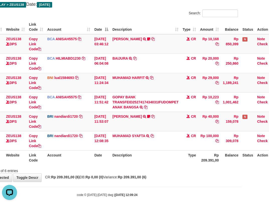
drag, startPoint x: 132, startPoint y: 165, endPoint x: 137, endPoint y: 171, distance: 7.8
click at [132, 166] on div "Search: ID Website Link Code Account Date Description Type Amount Balance Statu…" at bounding box center [107, 91] width 262 height 163
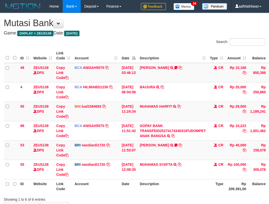
click at [147, 170] on div "Search: ID Website Link Code Account Date Description Type Amount Balance Statu…" at bounding box center [135, 119] width 262 height 163
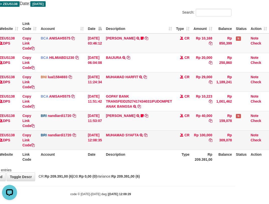
click at [176, 144] on td "CR" at bounding box center [183, 139] width 18 height 19
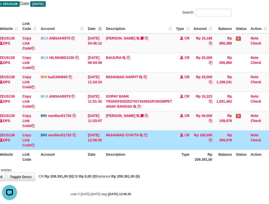
drag, startPoint x: 179, startPoint y: 147, endPoint x: 177, endPoint y: 142, distance: 4.9
click at [179, 146] on td "CR" at bounding box center [183, 139] width 18 height 19
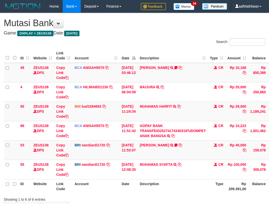
scroll to position [29, 35]
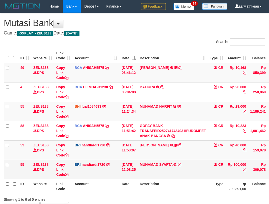
scroll to position [29, 35]
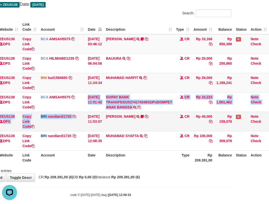
click at [74, 118] on tbody "49 ZEUS138 DPS Copy Link Code BCA ANISAH5575 DPS [PERSON_NAME] mutasi_20251001_…" at bounding box center [119, 92] width 299 height 116
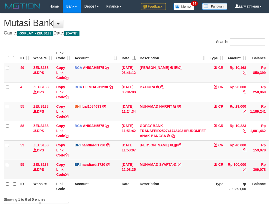
click at [164, 179] on th "Description" at bounding box center [173, 186] width 70 height 14
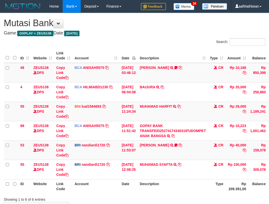
scroll to position [28, 33]
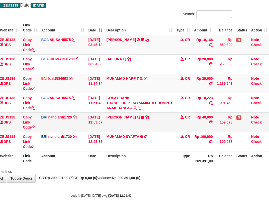
click at [184, 122] on td "CR" at bounding box center [184, 121] width 18 height 19
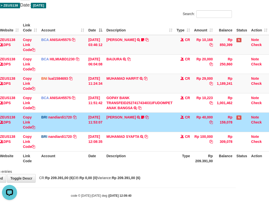
scroll to position [0, 0]
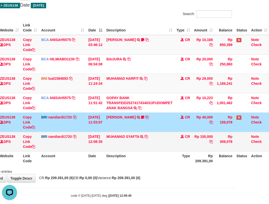
click at [187, 145] on td "CR" at bounding box center [184, 141] width 18 height 19
click at [188, 145] on td "CR" at bounding box center [184, 141] width 18 height 19
drag, startPoint x: 195, startPoint y: 141, endPoint x: 196, endPoint y: 139, distance: 2.6
click at [192, 141] on td "CR" at bounding box center [184, 141] width 18 height 19
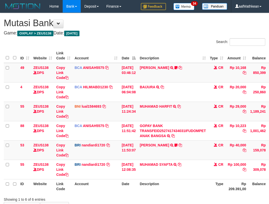
scroll to position [28, 33]
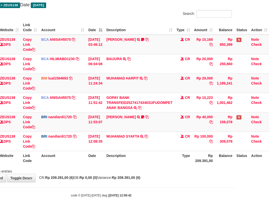
click at [167, 150] on td "MUHAMAD SYAFTA TRANSFER NBMB MUHAMAD SYAFTA TO NANDI ARDIANSYAH" at bounding box center [139, 140] width 70 height 19
drag, startPoint x: 169, startPoint y: 156, endPoint x: 215, endPoint y: 160, distance: 46.1
click at [197, 158] on tr "ID Website Link Code Account Date Description Type Rp 209.391,00 Balance Status…" at bounding box center [119, 158] width 299 height 14
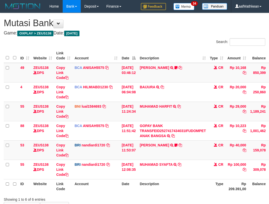
scroll to position [28, 33]
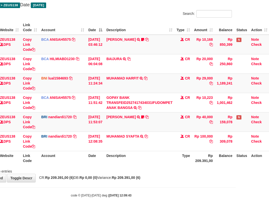
click at [160, 185] on body "Toggle navigation Home Bank Account List Load By Website Group [OXPLAY] ZEUS138…" at bounding box center [101, 91] width 269 height 238
drag, startPoint x: 164, startPoint y: 187, endPoint x: 172, endPoint y: 181, distance: 9.5
click at [171, 186] on body "Toggle navigation Home Bank Account List Load By Website Group [OXPLAY] ZEUS138…" at bounding box center [101, 91] width 269 height 238
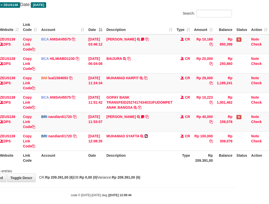
scroll to position [28, 33]
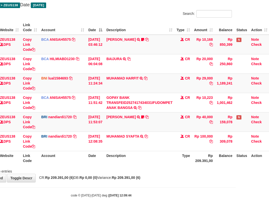
drag, startPoint x: 164, startPoint y: 190, endPoint x: 272, endPoint y: 204, distance: 109.0
click at [197, 196] on body "Toggle navigation Home Bank Account List Load By Website Group [OXPLAY] ZEUS138…" at bounding box center [101, 91] width 269 height 238
click at [203, 165] on div "ID Website Link Code Account Date Description Type Amount Balance Status Action…" at bounding box center [101, 93] width 269 height 148
click at [196, 169] on div "Showing 1 to 6 of 6 entries" at bounding box center [101, 169] width 269 height 7
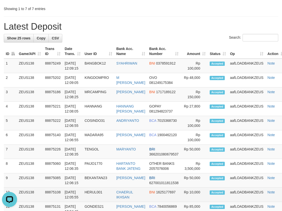
click at [114, 202] on td "HERUL001" at bounding box center [99, 195] width 32 height 14
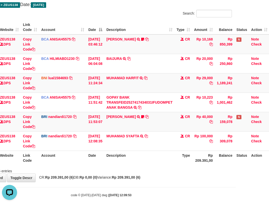
drag, startPoint x: 145, startPoint y: 156, endPoint x: 165, endPoint y: 162, distance: 20.2
click at [154, 165] on div "ID Website Link Code Account Date Description Type Amount Balance Status Action…" at bounding box center [101, 93] width 269 height 148
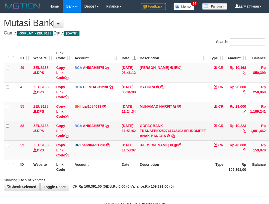
click at [178, 148] on td "[PERSON_NAME] TRANSFER NBMB [PERSON_NAME] TO NANDI ARDIANSYAH Basilius08" at bounding box center [173, 149] width 70 height 19
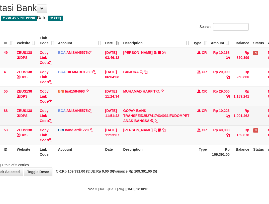
drag, startPoint x: 239, startPoint y: 123, endPoint x: 247, endPoint y: 124, distance: 8.0
click at [247, 124] on tr "88 ZEUS138 DPS Copy Link Code BCA ANISAH5575 DPS ANISAH mutasi_20251001_3827 | …" at bounding box center [136, 115] width 299 height 19
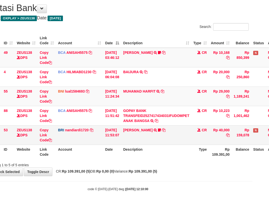
click at [198, 128] on tbody "49 ZEUS138 DPS Copy Link Code BCA ANISAH5575 DPS ANISAH mutasi_20251001_3827 | …" at bounding box center [136, 96] width 299 height 97
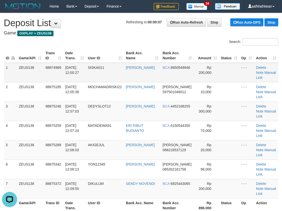
click at [35, 67] on td "ZEUS138" at bounding box center [30, 73] width 27 height 20
drag, startPoint x: 55, startPoint y: 58, endPoint x: 57, endPoint y: 57, distance: 2.6
click at [57, 57] on tr "ID Game/API Trans ID Date Trans. User ID Bank Acc. Name Bank Acc. Number Amount…" at bounding box center [141, 55] width 274 height 14
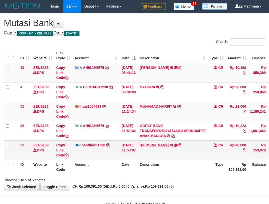
scroll to position [15, 17]
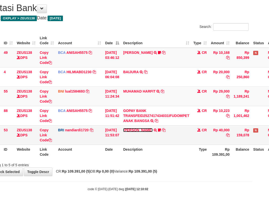
click at [145, 129] on link "[PERSON_NAME]" at bounding box center [137, 130] width 29 height 4
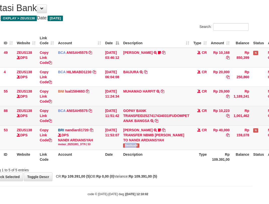
drag, startPoint x: 128, startPoint y: 144, endPoint x: 209, endPoint y: 112, distance: 87.4
click at [149, 140] on td "[PERSON_NAME] TRANSFER NBMB [PERSON_NAME] TO NANDI ARDIANSYAH Basilius08" at bounding box center [156, 137] width 70 height 24
copy td "DIANSYAH"
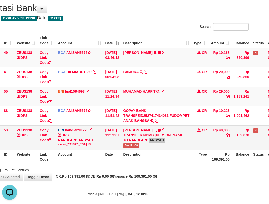
scroll to position [0, 0]
click at [99, 139] on div "DPS NANDI ARDIANSYAH mutasi_20251001_3776 | 53" at bounding box center [79, 139] width 43 height 14
click at [137, 145] on span "Basilius08" at bounding box center [131, 145] width 16 height 4
copy span "Basilius08"
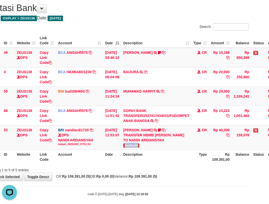
click at [65, 157] on th "Account" at bounding box center [79, 156] width 47 height 14
drag, startPoint x: 203, startPoint y: 187, endPoint x: 271, endPoint y: 196, distance: 67.9
click at [253, 195] on html "Toggle navigation Home Bank Account List Load By Website Group [OXPLAY] ZEUS138…" at bounding box center [117, 97] width 269 height 224
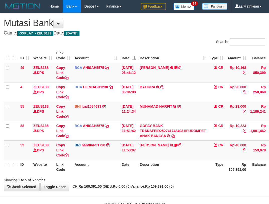
scroll to position [15, 17]
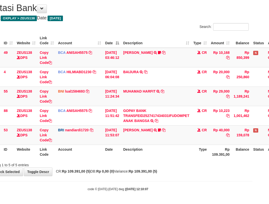
drag, startPoint x: 117, startPoint y: 161, endPoint x: 272, endPoint y: 176, distance: 155.3
click at [120, 162] on div "Showing 1 to 5 of 5 entries" at bounding box center [117, 163] width 269 height 7
drag, startPoint x: 120, startPoint y: 163, endPoint x: 137, endPoint y: 164, distance: 17.1
click at [122, 164] on div "Showing 1 to 5 of 5 entries" at bounding box center [117, 163] width 269 height 7
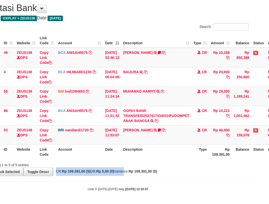
click at [133, 169] on div "**********" at bounding box center [117, 86] width 269 height 177
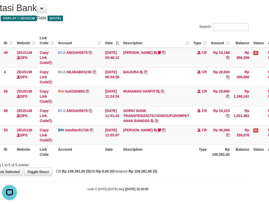
drag, startPoint x: 117, startPoint y: 154, endPoint x: 121, endPoint y: 157, distance: 5.2
click at [117, 154] on th "Date" at bounding box center [112, 151] width 18 height 14
click at [121, 157] on th "Date" at bounding box center [112, 151] width 18 height 14
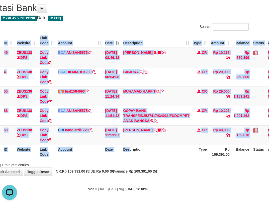
drag, startPoint x: 136, startPoint y: 158, endPoint x: 142, endPoint y: 160, distance: 7.1
click at [141, 160] on div "Search: ID Website Link Code Account Date Description Type Amount Balance Statu…" at bounding box center [118, 95] width 262 height 144
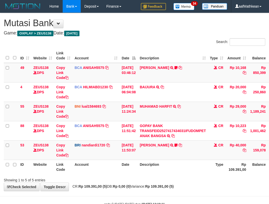
scroll to position [15, 17]
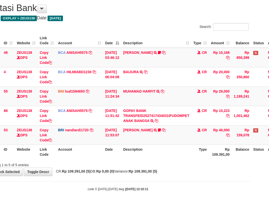
click at [168, 150] on th "Description" at bounding box center [156, 151] width 70 height 14
click at [178, 152] on th "Description" at bounding box center [156, 151] width 70 height 14
click at [253, 170] on html "Toggle navigation Home Bank Account List Load By Website Group [OXPLAY] ZEUS138…" at bounding box center [117, 94] width 269 height 219
click at [175, 165] on div "Showing 1 to 5 of 5 entries" at bounding box center [117, 163] width 269 height 7
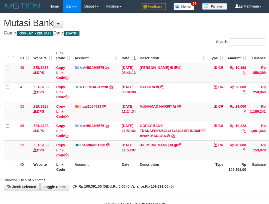
click at [176, 175] on div "Showing 1 to 5 of 5 entries" at bounding box center [134, 178] width 269 height 7
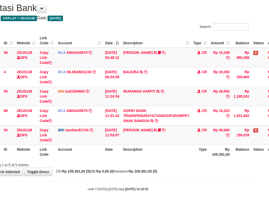
click at [155, 149] on th "Description" at bounding box center [156, 151] width 70 height 14
click at [154, 151] on th "Description" at bounding box center [156, 151] width 70 height 14
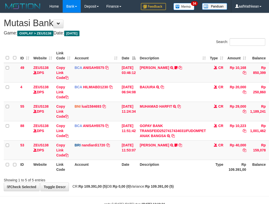
scroll to position [15, 17]
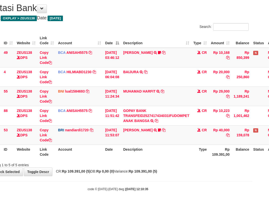
drag, startPoint x: 171, startPoint y: 144, endPoint x: 169, endPoint y: 146, distance: 2.9
click at [172, 145] on th "Description" at bounding box center [156, 151] width 70 height 14
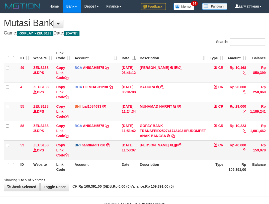
scroll to position [15, 17]
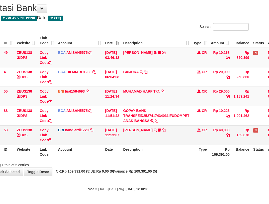
click at [168, 144] on td "[PERSON_NAME] TRANSFER NBMB [PERSON_NAME] TO NANDI ARDIANSYAH Basilius08" at bounding box center [156, 134] width 70 height 19
drag, startPoint x: 168, startPoint y: 142, endPoint x: 157, endPoint y: 146, distance: 12.4
click at [166, 143] on td "[PERSON_NAME] TRANSFER NBMB [PERSON_NAME] TO NANDI ARDIANSYAH Basilius08" at bounding box center [156, 134] width 70 height 19
drag, startPoint x: 158, startPoint y: 146, endPoint x: 165, endPoint y: 145, distance: 6.9
click at [159, 146] on th "Description" at bounding box center [156, 151] width 70 height 14
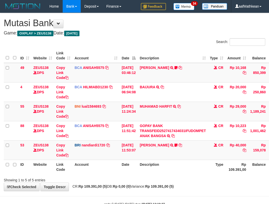
scroll to position [15, 17]
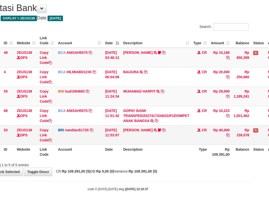
click at [163, 142] on td "BASILIUS CHARL TRANSFER NBMB BASILIUS CHARL TO NANDI ARDIANSYAH Basilius08" at bounding box center [156, 134] width 70 height 19
drag, startPoint x: 162, startPoint y: 141, endPoint x: 272, endPoint y: 133, distance: 110.5
click at [161, 142] on td "BASILIUS CHARL TRANSFER NBMB BASILIUS CHARL TO NANDI ARDIANSYAH Basilius08" at bounding box center [156, 134] width 70 height 19
click at [147, 177] on body "Toggle navigation Home Bank Account List Load By Website Group [OXPLAY] ZEUS138…" at bounding box center [117, 94] width 269 height 219
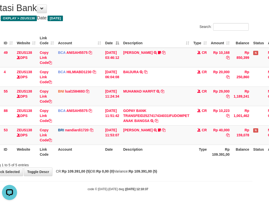
drag, startPoint x: 149, startPoint y: 178, endPoint x: 155, endPoint y: 177, distance: 6.6
click at [149, 178] on body "Toggle navigation Home Bank Account List Load By Website Group [OXPLAY] ZEUS138…" at bounding box center [117, 94] width 269 height 219
drag, startPoint x: 154, startPoint y: 166, endPoint x: 158, endPoint y: 163, distance: 4.6
click at [155, 166] on div "**********" at bounding box center [117, 86] width 269 height 177
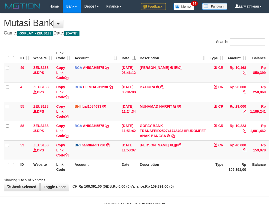
scroll to position [15, 17]
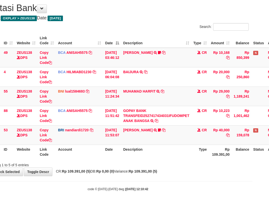
click at [163, 161] on div "Showing 1 to 5 of 5 entries" at bounding box center [117, 163] width 269 height 7
click at [164, 165] on div "Showing 1 to 5 of 5 entries" at bounding box center [117, 163] width 269 height 7
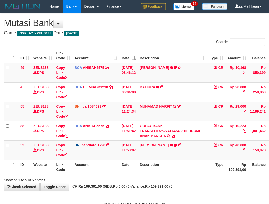
scroll to position [15, 17]
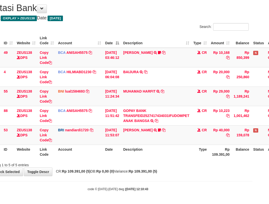
click at [159, 160] on div at bounding box center [174, 160] width 157 height 0
drag, startPoint x: 161, startPoint y: 158, endPoint x: 163, endPoint y: 161, distance: 3.7
click at [162, 159] on div "ID Website Link Code Account Date Description Type Amount Balance Status Action…" at bounding box center [117, 96] width 269 height 128
click at [164, 161] on div "Showing 1 to 5 of 5 entries" at bounding box center [117, 163] width 269 height 7
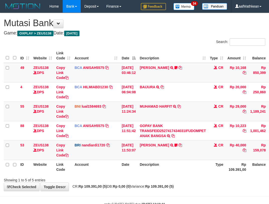
scroll to position [15, 17]
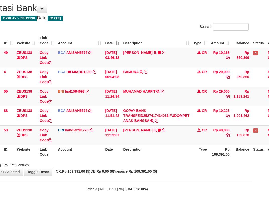
click at [170, 161] on div "Showing 1 to 5 of 5 entries" at bounding box center [117, 163] width 269 height 7
click at [168, 161] on div "Showing 1 to 5 of 5 entries" at bounding box center [117, 163] width 269 height 7
click at [168, 165] on div "Showing 1 to 5 of 5 entries" at bounding box center [117, 163] width 269 height 7
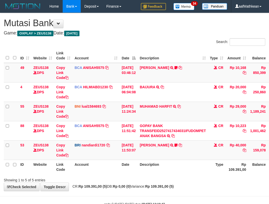
scroll to position [15, 17]
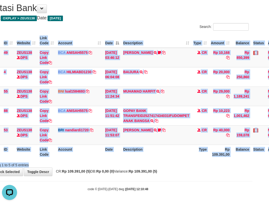
drag, startPoint x: 181, startPoint y: 159, endPoint x: 192, endPoint y: 164, distance: 11.9
click at [190, 164] on div "Search: ID Website Link Code Account Date Description Type Amount Balance Statu…" at bounding box center [118, 95] width 262 height 144
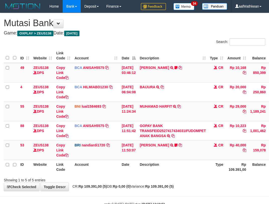
scroll to position [15, 17]
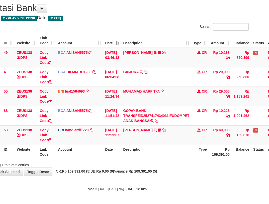
click at [176, 159] on div "ID Website Link Code Account Date Description Type Amount Balance Status Action…" at bounding box center [117, 96] width 269 height 128
click at [178, 164] on div "Showing 1 to 5 of 5 entries" at bounding box center [117, 163] width 269 height 7
drag, startPoint x: 174, startPoint y: 165, endPoint x: 181, endPoint y: 165, distance: 6.5
click at [175, 165] on div "Showing 1 to 5 of 5 entries" at bounding box center [117, 163] width 269 height 7
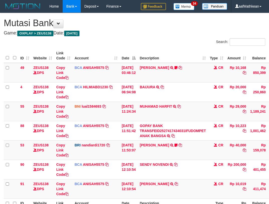
click at [183, 160] on td "SENDY NOVENDI TRSF E-BANKING CR 0110/FTSCY/WS95031 200000.00SENDY NOVENDI" at bounding box center [173, 168] width 70 height 19
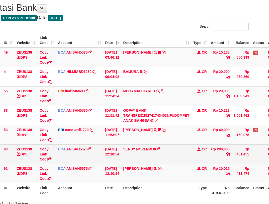
drag, startPoint x: 180, startPoint y: 159, endPoint x: 175, endPoint y: 158, distance: 4.9
click at [180, 159] on td "SENDY NOVENDI TRSF E-BANKING CR 0110/FTSCY/WS95031 200000.00SENDY NOVENDI" at bounding box center [156, 153] width 70 height 19
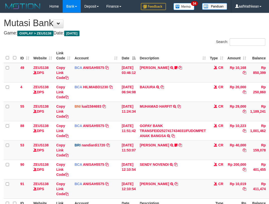
scroll to position [16, 17]
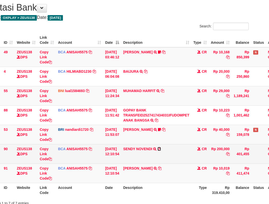
click at [161, 148] on icon at bounding box center [160, 149] width 4 height 4
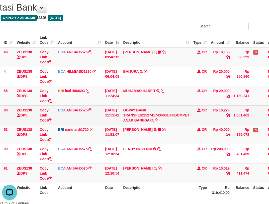
click at [121, 112] on td "01/10/2025 11:51:42" at bounding box center [112, 114] width 18 height 19
drag, startPoint x: 126, startPoint y: 117, endPoint x: 132, endPoint y: 118, distance: 5.6
click at [129, 120] on td "GOPAY BANK TRANSFEID2527417434031IFUDOMPET ANAK BANGSA TRSF E-BANKING CR 0110/F…" at bounding box center [156, 114] width 70 height 19
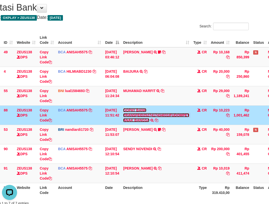
click at [123, 108] on link "GOPAY BANK TRANSFEID2527417434031IFUDOMPET ANAK BANGSA" at bounding box center [156, 115] width 66 height 14
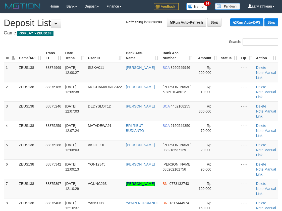
drag, startPoint x: 55, startPoint y: 51, endPoint x: 2, endPoint y: 79, distance: 60.6
click at [53, 52] on div "Search: ID Game/API Trans ID Date Trans. User ID Bank Acc. Name Bank Acc. Numbe…" at bounding box center [141, 139] width 274 height 202
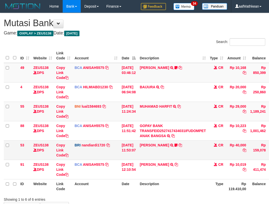
click at [157, 140] on td "BASILIUS CHARL TRANSFER NBMB BASILIUS CHARL TO NANDI ARDIANSYAH Basilius08" at bounding box center [173, 149] width 70 height 19
click at [178, 144] on tbody "49 ZEUS138 DPS Copy Link Code BCA ANISAH5575 DPS ANISAH mutasi_20251001_3827 | …" at bounding box center [153, 121] width 299 height 116
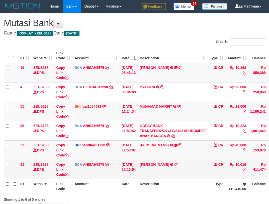
scroll to position [16, 17]
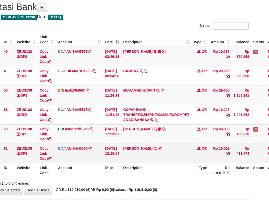
click at [168, 156] on td "SITI AISYAH TRSF E-BANKING CR 0110/FTSCY/WS95051 10019.002025100117062163 TRFDN…" at bounding box center [156, 152] width 70 height 19
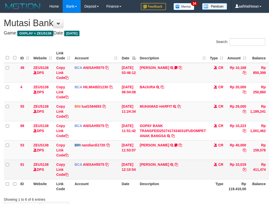
scroll to position [16, 17]
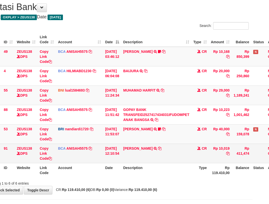
click at [188, 150] on td "SITI AISYAH TRSF E-BANKING CR 0110/FTSCY/WS95051 10019.002025100117062163 TRFDN…" at bounding box center [156, 152] width 70 height 19
click at [181, 151] on td "SITI AISYAH TRSF E-BANKING CR 0110/FTSCY/WS95051 10019.002025100117062163 TRFDN…" at bounding box center [156, 152] width 70 height 19
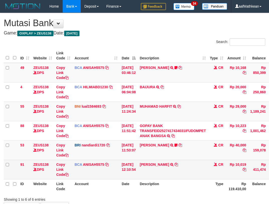
scroll to position [16, 17]
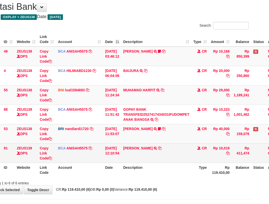
click at [180, 150] on td "SITI AISYAH TRSF E-BANKING CR 0110/FTSCY/WS95051 10019.002025100117062163 TRFDN…" at bounding box center [156, 152] width 70 height 19
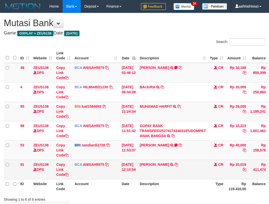
scroll to position [16, 17]
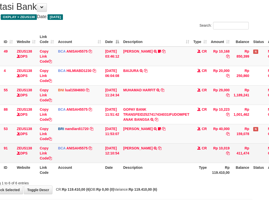
click at [163, 155] on td "SITI AISYAH TRSF E-BANKING CR 0110/FTSCY/WS95051 10019.002025100117062163 TRFDN…" at bounding box center [156, 152] width 70 height 19
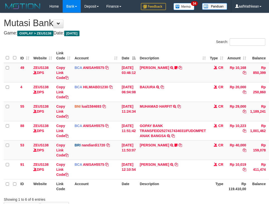
scroll to position [16, 17]
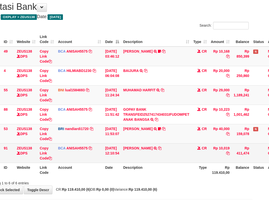
click at [158, 146] on tbody "49 ZEUS138 DPS Copy Link Code BCA ANISAH5575 DPS ANISAH mutasi_20251001_3827 | …" at bounding box center [136, 104] width 299 height 116
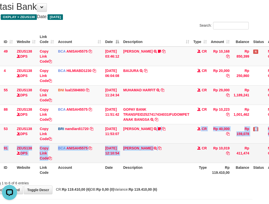
scroll to position [0, 0]
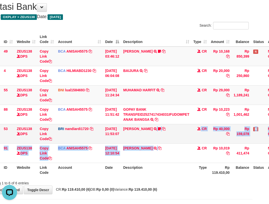
click at [152, 138] on td "BASILIUS CHARL TRANSFER NBMB BASILIUS CHARL TO NANDI ARDIANSYAH Basilius08" at bounding box center [156, 133] width 70 height 19
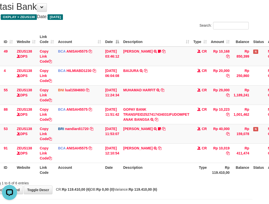
click at [167, 164] on th "Description" at bounding box center [156, 169] width 70 height 14
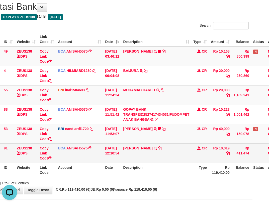
click at [171, 162] on th "Description" at bounding box center [156, 169] width 70 height 14
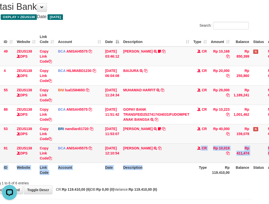
drag, startPoint x: 170, startPoint y: 162, endPoint x: 170, endPoint y: 158, distance: 4.0
click at [170, 161] on td "SITI AISYAH TRSF E-BANKING CR 0110/FTSCY/WS95051 10019.002025100117062163 TRFDN…" at bounding box center [156, 152] width 70 height 19
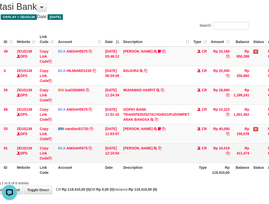
drag, startPoint x: 170, startPoint y: 157, endPoint x: 166, endPoint y: 154, distance: 4.8
click at [170, 157] on td "SITI AISYAH TRSF E-BANKING CR 0110/FTSCY/WS95051 10019.002025100117062163 TRFDN…" at bounding box center [156, 152] width 70 height 19
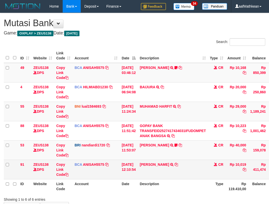
scroll to position [17, 17]
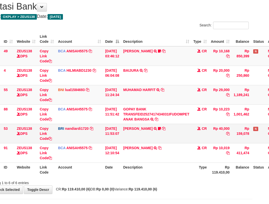
click at [155, 145] on td "SITI AISYAH TRSF E-BANKING CR 0110/FTSCY/WS95051 10019.002025100117062163 TRFDN…" at bounding box center [156, 152] width 70 height 19
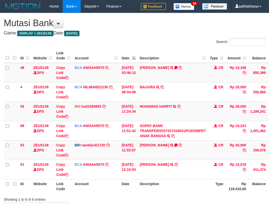
scroll to position [17, 17]
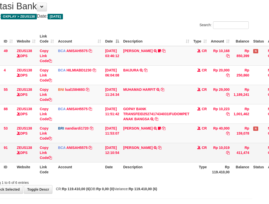
click at [161, 145] on td "SITI AISYAH TRSF E-BANKING CR 0110/FTSCY/WS95051 10019.002025100117062163 TRFDN…" at bounding box center [156, 152] width 70 height 19
click at [163, 145] on td "SITI AISYAH TRSF E-BANKING CR 0110/FTSCY/WS95051 10019.002025100117062163 TRFDN…" at bounding box center [156, 152] width 70 height 19
click at [173, 146] on td "SITI AISYAH TRSF E-BANKING CR 0110/FTSCY/WS95051 10019.002025100117062163 TRFDN…" at bounding box center [156, 152] width 70 height 19
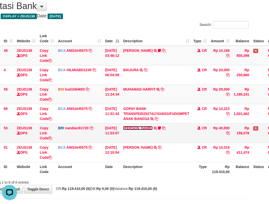
click at [143, 126] on link "[PERSON_NAME]" at bounding box center [137, 128] width 29 height 4
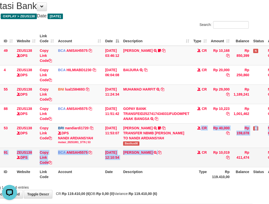
drag, startPoint x: 189, startPoint y: 143, endPoint x: 188, endPoint y: 152, distance: 9.3
click at [189, 152] on tbody "49 ZEUS138 DPS Copy Link Code BCA ANISAH5575 DPS ANISAH mutasi_20251001_3827 | …" at bounding box center [136, 106] width 299 height 121
click at [182, 149] on td "SITI AISYAH TRSF E-BANKING CR 0110/FTSCY/WS95051 10019.002025100117062163 TRFDN…" at bounding box center [156, 156] width 70 height 19
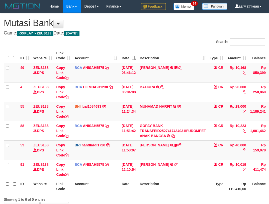
scroll to position [17, 17]
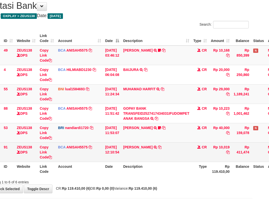
click at [184, 156] on td "SITI AISYAH TRSF E-BANKING CR 0110/FTSCY/WS95051 10019.002025100117062163 TRFDN…" at bounding box center [156, 151] width 70 height 19
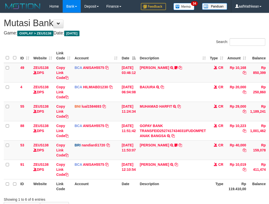
scroll to position [18, 17]
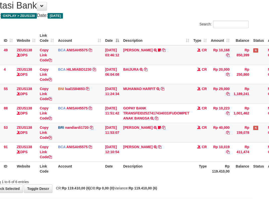
click at [172, 166] on th "Description" at bounding box center [156, 168] width 70 height 14
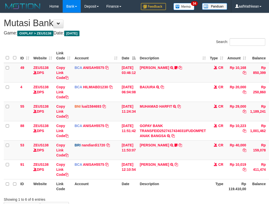
scroll to position [18, 17]
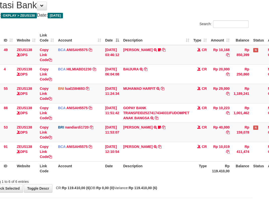
click at [167, 168] on th "Description" at bounding box center [156, 168] width 70 height 14
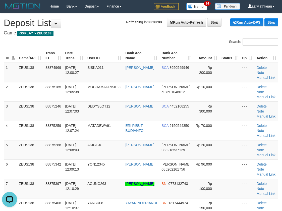
click at [29, 39] on div "Search:" at bounding box center [141, 42] width 282 height 9
drag, startPoint x: 63, startPoint y: 30, endPoint x: 47, endPoint y: 46, distance: 22.6
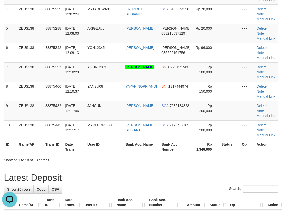
scroll to position [176, 0]
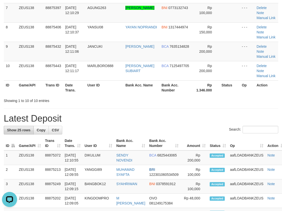
drag, startPoint x: 110, startPoint y: 107, endPoint x: 5, endPoint y: 126, distance: 106.6
click at [113, 108] on div "**********" at bounding box center [141, 189] width 282 height 704
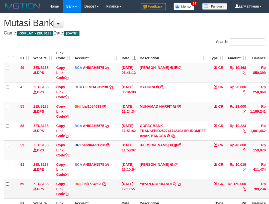
scroll to position [18, 17]
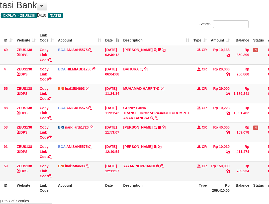
click at [170, 168] on td "YAYAN NOPRIANDI TRANSFER DARI SDRI YAYAN NOPRIANDI" at bounding box center [156, 170] width 70 height 19
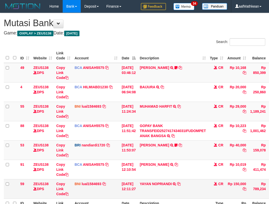
scroll to position [18, 17]
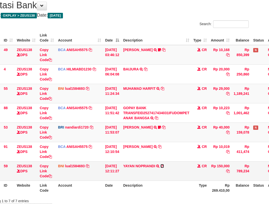
click at [164, 166] on icon at bounding box center [163, 166] width 4 height 4
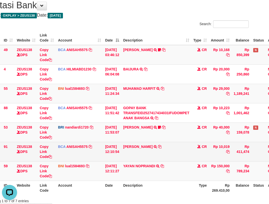
scroll to position [0, 0]
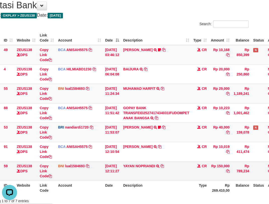
click at [192, 163] on td "YAYAN NOPRIANDI TRANSFER DARI SDRI YAYAN NOPRIANDI" at bounding box center [156, 170] width 70 height 19
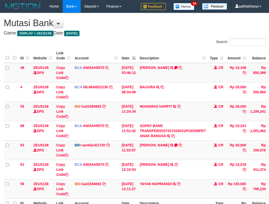
scroll to position [18, 17]
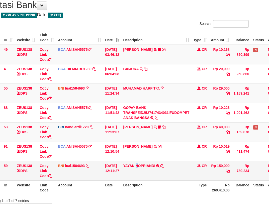
click at [142, 172] on td "YAYAN NOPRIANDI TRANSFER DARI SDRI YAYAN NOPRIANDI" at bounding box center [156, 170] width 70 height 19
drag, startPoint x: 149, startPoint y: 174, endPoint x: 153, endPoint y: 175, distance: 4.0
click at [150, 176] on td "YAYAN NOPRIANDI TRANSFER DARI SDRI YAYAN NOPRIANDI" at bounding box center [156, 170] width 70 height 19
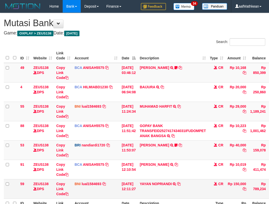
scroll to position [18, 17]
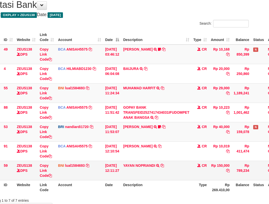
click at [157, 168] on td "YAYAN NOPRIANDI TRANSFER DARI SDRI YAYAN NOPRIANDI" at bounding box center [156, 169] width 70 height 19
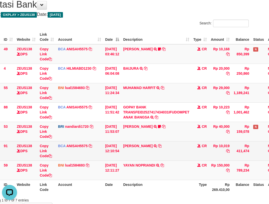
drag, startPoint x: 162, startPoint y: 152, endPoint x: 170, endPoint y: 132, distance: 22.0
click at [167, 141] on td "SITI AISYAH TRSF E-BANKING CR 0110/FTSCY/WS95051 10019.002025100117062163 TRFDN…" at bounding box center [156, 150] width 70 height 19
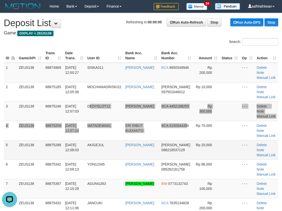
click at [225, 135] on tbody "1 ZEUS138 88874969 01/10/2025 12:00:27 SISKA011 SISKA MUTIARA WAHY BCA 86505499…" at bounding box center [141, 169] width 274 height 213
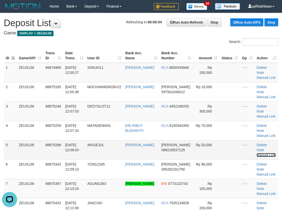
click at [267, 153] on link "Manual Link" at bounding box center [266, 155] width 19 height 4
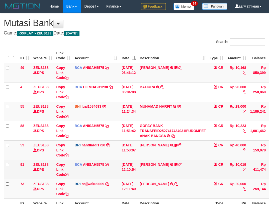
scroll to position [19, 17]
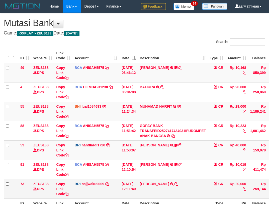
scroll to position [54, 17]
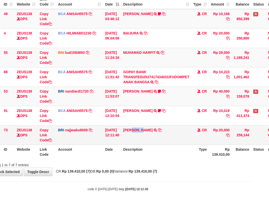
drag, startPoint x: 138, startPoint y: 127, endPoint x: 183, endPoint y: 128, distance: 45.7
click at [149, 132] on td "DANA AGUNGRIDOINA TRANSFER NBMB DANA AGUNGRIDOINA TO SITI KURNIA NINGSIH" at bounding box center [156, 134] width 70 height 19
click at [43, 139] on link "Copy Link Code" at bounding box center [46, 135] width 12 height 14
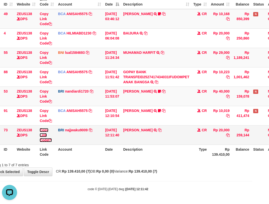
click at [42, 141] on link "Copy Link Code" at bounding box center [46, 135] width 12 height 14
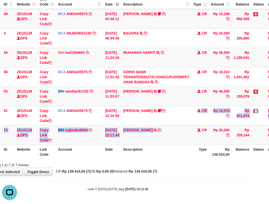
click at [197, 137] on tbody "49 ZEUS138 DPS Copy Link Code BCA ANISAH5575 DPS ANISAH mutasi_20251001_3827 | …" at bounding box center [136, 77] width 299 height 136
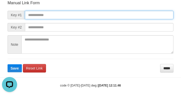
drag, startPoint x: 60, startPoint y: 13, endPoint x: 82, endPoint y: 19, distance: 22.7
click at [60, 13] on input "text" at bounding box center [99, 15] width 148 height 9
paste input "**********"
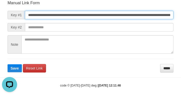
scroll to position [0, 294]
type input "**********"
click at [8, 65] on button "Save" at bounding box center [15, 69] width 14 height 8
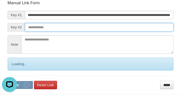
drag, startPoint x: 138, startPoint y: 24, endPoint x: 135, endPoint y: 24, distance: 3.0
click at [136, 24] on input "text" at bounding box center [99, 27] width 148 height 9
click at [8, 81] on button "Save" at bounding box center [20, 85] width 25 height 8
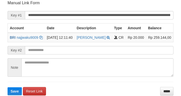
click at [93, 54] on input "text" at bounding box center [99, 50] width 148 height 9
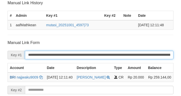
drag, startPoint x: 25, startPoint y: 52, endPoint x: 35, endPoint y: 43, distance: 13.4
click at [25, 52] on input "**********" at bounding box center [99, 55] width 148 height 9
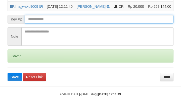
scroll to position [131, 0]
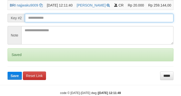
drag, startPoint x: 73, startPoint y: 24, endPoint x: 77, endPoint y: 20, distance: 5.2
click at [74, 21] on input "text" at bounding box center [99, 18] width 148 height 9
click at [8, 72] on button "Save" at bounding box center [15, 76] width 14 height 8
drag, startPoint x: 77, startPoint y: 20, endPoint x: 79, endPoint y: 22, distance: 3.0
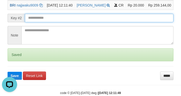
click at [77, 20] on input "text" at bounding box center [99, 18] width 148 height 9
click at [8, 72] on button "Save" at bounding box center [15, 76] width 14 height 8
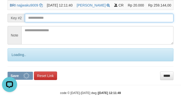
click at [79, 22] on input "text" at bounding box center [99, 18] width 148 height 9
click at [8, 72] on button "Save" at bounding box center [20, 76] width 25 height 8
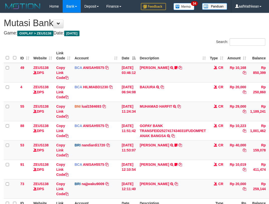
scroll to position [54, 17]
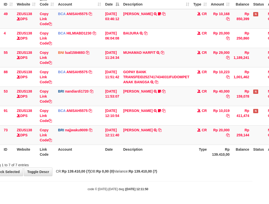
click at [184, 114] on td "SITI AISYAH TRSF E-BANKING CR 0110/FTSCY/WS95051 10019.002025100117062163 TRFDN…" at bounding box center [156, 115] width 70 height 19
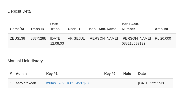
scroll to position [131, 0]
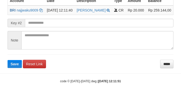
click at [100, 25] on input "text" at bounding box center [99, 23] width 148 height 9
click at [8, 60] on button "Save" at bounding box center [15, 64] width 14 height 8
click at [101, 26] on input "text" at bounding box center [99, 23] width 148 height 9
click at [8, 60] on button "Save" at bounding box center [15, 64] width 14 height 8
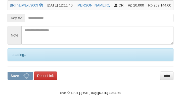
click at [102, 22] on input "text" at bounding box center [99, 18] width 148 height 9
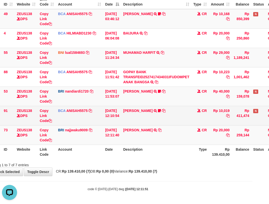
click at [157, 113] on td "SITI AISYAH TRSF E-BANKING CR 0110/FTSCY/WS95051 10019.002025100117062163 TRFDN…" at bounding box center [156, 115] width 70 height 19
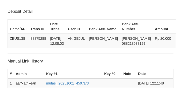
scroll to position [131, 0]
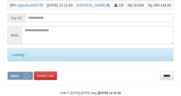
click at [8, 72] on button "Save" at bounding box center [20, 76] width 25 height 8
click at [103, 22] on input "text" at bounding box center [99, 18] width 148 height 9
click at [8, 72] on button "Save" at bounding box center [20, 76] width 25 height 8
click at [104, 22] on input "text" at bounding box center [99, 18] width 148 height 9
click at [8, 72] on button "Save" at bounding box center [20, 76] width 25 height 8
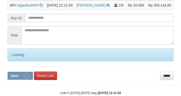
click at [8, 72] on button "Save" at bounding box center [20, 76] width 25 height 8
click at [107, 22] on input "text" at bounding box center [99, 18] width 148 height 9
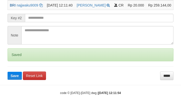
click at [8, 72] on button "Save" at bounding box center [15, 76] width 14 height 8
click at [110, 22] on input "text" at bounding box center [99, 18] width 148 height 9
click at [8, 72] on button "Save" at bounding box center [15, 76] width 14 height 8
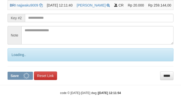
drag, startPoint x: 110, startPoint y: 24, endPoint x: 106, endPoint y: 24, distance: 4.0
click at [110, 22] on input "text" at bounding box center [99, 18] width 148 height 9
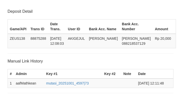
scroll to position [131, 0]
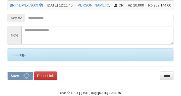
click at [107, 22] on input "text" at bounding box center [99, 18] width 148 height 9
click at [8, 72] on button "Save" at bounding box center [20, 76] width 25 height 8
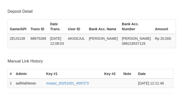
scroll to position [131, 0]
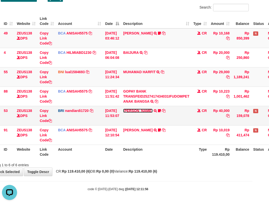
click at [146, 109] on link "BASILIUS CHARL" at bounding box center [137, 110] width 29 height 4
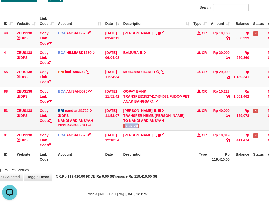
drag, startPoint x: 128, startPoint y: 125, endPoint x: 144, endPoint y: 127, distance: 16.2
click at [144, 127] on td "BASILIUS CHARL TRANSFER NBMB BASILIUS CHARL TO NANDI ARDIANSYAH Basilius08" at bounding box center [156, 118] width 70 height 24
copy span "Basilius08"
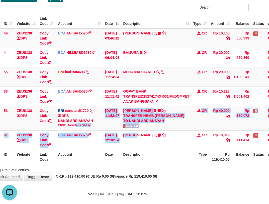
drag, startPoint x: 79, startPoint y: 133, endPoint x: 271, endPoint y: 67, distance: 203.1
click at [157, 127] on tr "53 ZEUS138 DPS Copy Link Code BRI nandiardi1720 DPS NANDI ARDIANSYAH mutasi_202…" at bounding box center [136, 118] width 299 height 24
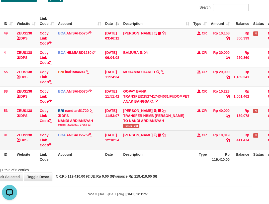
click at [126, 149] on td "SITI AISYAH TRSF E-BANKING CR 0110/FTSCY/WS95051 10019.002025100117062163 TRFDN…" at bounding box center [156, 139] width 70 height 19
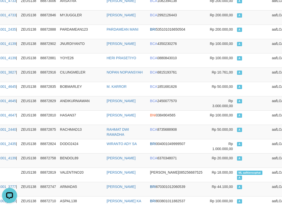
scroll to position [0, 58]
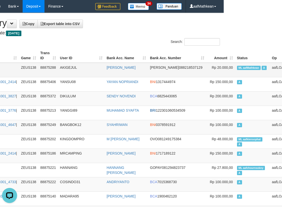
click at [237, 68] on span "ML aafMathkean" at bounding box center [249, 68] width 24 height 4
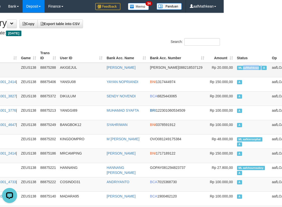
click at [237, 68] on span "ML aafMathkean" at bounding box center [249, 68] width 24 height 4
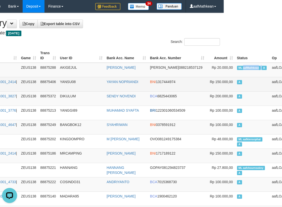
copy td "aafMathkean"
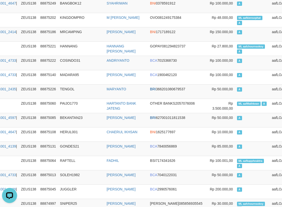
scroll to position [1352, 58]
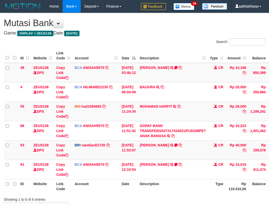
scroll to position [34, 17]
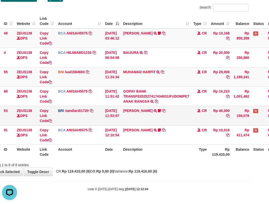
click at [225, 104] on td "Rp 10,223" at bounding box center [220, 95] width 23 height 19
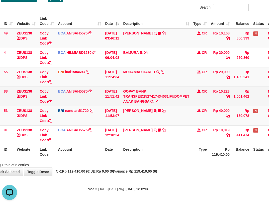
click at [231, 103] on td "Rp 10,223" at bounding box center [220, 95] width 23 height 19
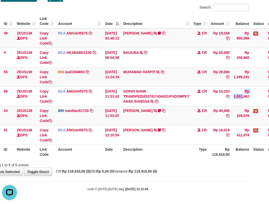
drag, startPoint x: 233, startPoint y: 103, endPoint x: 273, endPoint y: 58, distance: 60.3
click at [253, 79] on tbody "49 ZEUS138 DPS Copy Link Code BCA ANISAH5575 DPS [PERSON_NAME] mutasi_20251001_…" at bounding box center [136, 86] width 299 height 116
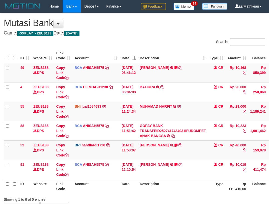
scroll to position [34, 17]
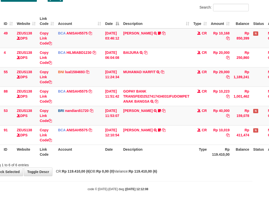
drag, startPoint x: 130, startPoint y: 145, endPoint x: 135, endPoint y: 152, distance: 8.6
click at [135, 152] on table "ID Website Link Code Account Date Description Type Amount Balance Status Action…" at bounding box center [136, 86] width 299 height 145
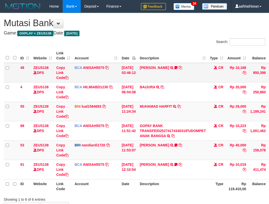
scroll to position [34, 17]
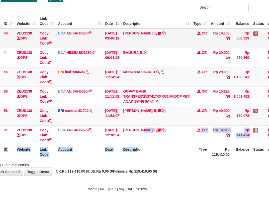
click at [139, 100] on table "ID Website Link Code Account Date Description Type Amount Balance Status Action…" at bounding box center [136, 86] width 299 height 145
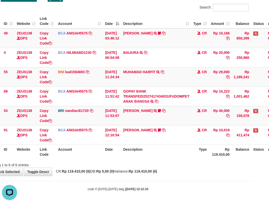
scroll to position [34, 17]
click at [135, 113] on tbody "49 ZEUS138 DPS Copy Link Code BCA ANISAH5575 DPS [PERSON_NAME] mutasi_20251001_…" at bounding box center [136, 86] width 299 height 116
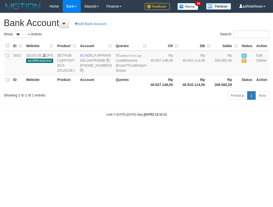
select select "***"
drag, startPoint x: 89, startPoint y: 54, endPoint x: 96, endPoint y: 60, distance: 10.0
click at [96, 60] on td "BCA DELA AFRIANI DELAAFRI3096 [PHONE_NUMBER]" at bounding box center [96, 63] width 36 height 25
copy td "DELA AFRIANI"
drag, startPoint x: 127, startPoint y: 121, endPoint x: 272, endPoint y: 113, distance: 144.8
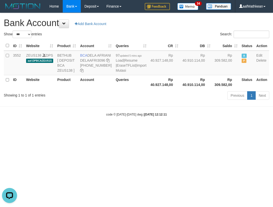
click at [131, 124] on body "Toggle navigation Home Bank Account List Load By Website Group [OXPLAY] ZEUS138…" at bounding box center [136, 65] width 273 height 130
click at [106, 62] on icon at bounding box center [108, 61] width 4 height 4
copy body "code © 2012-2018"
click at [106, 62] on icon at bounding box center [108, 61] width 4 height 4
click at [122, 89] on tr "ID Website Product Account Queries Rp 40.927.148,00 Rp 40.910.114,00 Rp 309.582…" at bounding box center [137, 82] width 266 height 14
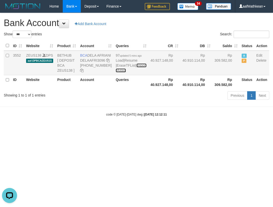
click at [116, 73] on link "Import Mutasi" at bounding box center [131, 68] width 31 height 9
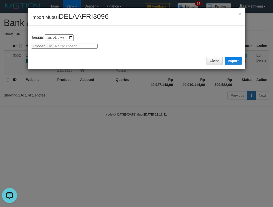
click at [45, 47] on input "file" at bounding box center [64, 46] width 67 height 6
type input "**********"
drag, startPoint x: 235, startPoint y: 59, endPoint x: 128, endPoint y: 0, distance: 122.6
click at [235, 59] on button "Import" at bounding box center [233, 61] width 17 height 8
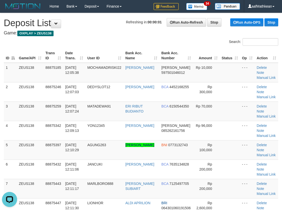
click at [43, 72] on table "ID Game/API Trans ID Date Trans. User ID Bank Acc. Name Bank Acc. Number Amount…" at bounding box center [141, 159] width 274 height 222
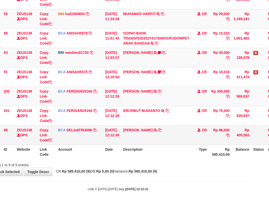
scroll to position [92, 17]
click at [160, 130] on icon at bounding box center [160, 130] width 4 height 4
click at [110, 142] on td "[DATE] 12:12:30" at bounding box center [112, 134] width 18 height 19
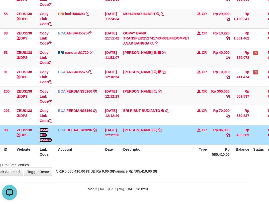
click at [49, 140] on link "Copy Link Code" at bounding box center [46, 135] width 12 height 14
drag, startPoint x: 52, startPoint y: 140, endPoint x: 272, endPoint y: 113, distance: 221.8
click at [57, 140] on tr "98 ZEUS138 DPS Copy Link Code BCA DELAAFRI3096 DPS DELA AFRIANI mutasi_20251001…" at bounding box center [136, 134] width 299 height 19
click at [133, 128] on tbody "49 ZEUS138 DPS Copy Link Code BCA ANISAH5575 DPS ANISAH mutasi_20251001_3827 | …" at bounding box center [136, 57] width 299 height 174
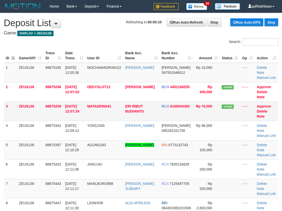
click at [70, 114] on tr "3 ZEUS138 88875259 01/10/2025 12:07:24 MATADEWA91 ERI RIBUT BUDIANTO BCA 615054…" at bounding box center [141, 110] width 274 height 19
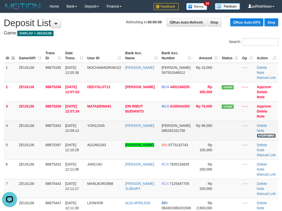
click at [265, 134] on link "Manual Link" at bounding box center [266, 136] width 19 height 4
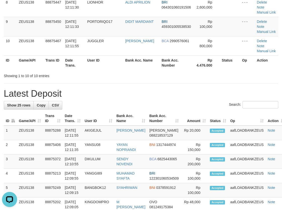
click at [16, 100] on div "**********" at bounding box center [141, 164] width 282 height 704
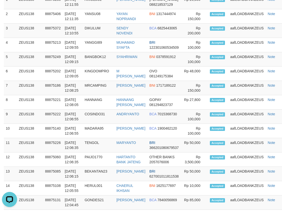
scroll to position [251, 0]
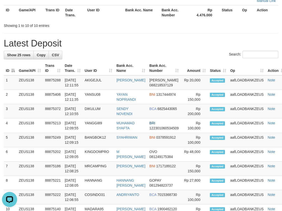
click at [215, 34] on div "**********" at bounding box center [141, 114] width 282 height 704
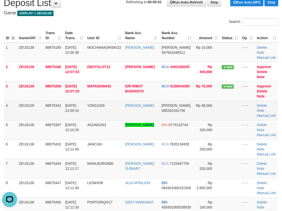
click at [269, 108] on td "Delete Note Manual Link" at bounding box center [266, 110] width 23 height 19
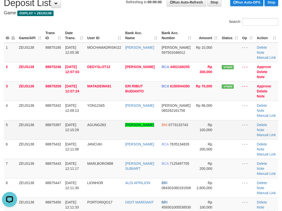
drag, startPoint x: 66, startPoint y: 158, endPoint x: 158, endPoint y: 134, distance: 95.6
click at [65, 154] on td "01/10/2025 12:11:06" at bounding box center [74, 148] width 22 height 19
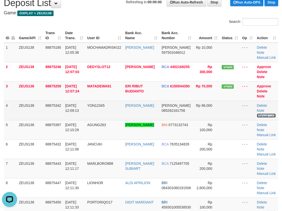
click at [268, 113] on link "Manual Link" at bounding box center [266, 115] width 19 height 4
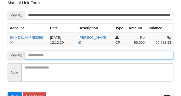
click at [8, 93] on button "Save" at bounding box center [15, 97] width 14 height 8
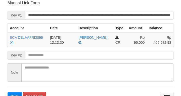
click at [55, 56] on input "text" at bounding box center [99, 55] width 148 height 9
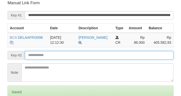
click at [55, 57] on input "text" at bounding box center [99, 55] width 148 height 9
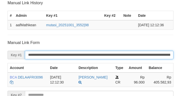
click at [53, 58] on input "**********" at bounding box center [99, 55] width 148 height 9
click at [54, 58] on input "**********" at bounding box center [99, 55] width 148 height 9
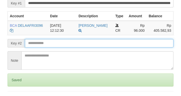
drag, startPoint x: 42, startPoint y: 29, endPoint x: 45, endPoint y: 19, distance: 11.2
click at [44, 23] on body "Deposit Detail Game/API Trans ID Date Trans. User ID Bank Acc. Name Bank Acc. N…" at bounding box center [90, 12] width 181 height 244
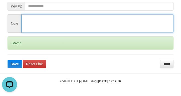
click at [48, 19] on textarea at bounding box center [97, 23] width 152 height 19
click at [49, 21] on textarea at bounding box center [97, 23] width 152 height 19
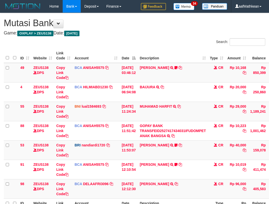
scroll to position [54, 17]
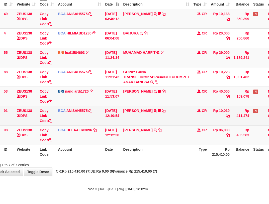
click at [101, 121] on td "BCA ANISAH5575 DPS [PERSON_NAME] mutasi_20251001_3827 | 91 mutasi_20251001_3827…" at bounding box center [79, 115] width 47 height 19
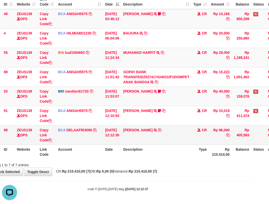
scroll to position [0, 0]
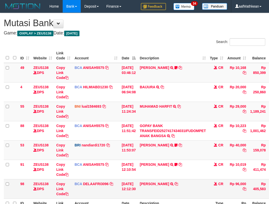
scroll to position [54, 17]
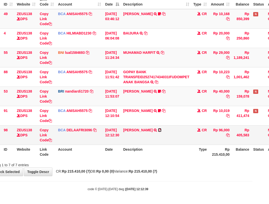
click at [159, 129] on icon at bounding box center [160, 130] width 4 height 4
drag, startPoint x: 78, startPoint y: 143, endPoint x: 218, endPoint y: 127, distance: 141.5
click at [161, 136] on tr "98 ZEUS138 DPS Copy Link Code BCA DELAAFRI3096 DPS DELA AFRIANI mutasi_20251001…" at bounding box center [136, 134] width 299 height 19
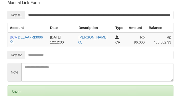
scroll to position [98, 0]
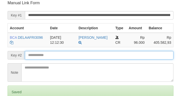
click at [34, 55] on input "text" at bounding box center [99, 55] width 148 height 9
drag, startPoint x: 44, startPoint y: 55, endPoint x: 54, endPoint y: 53, distance: 10.6
click at [44, 55] on input "text" at bounding box center [99, 55] width 148 height 9
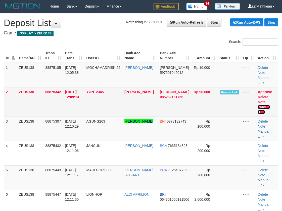
click at [260, 105] on link "Manual Link" at bounding box center [264, 109] width 12 height 9
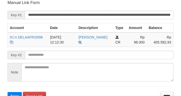
click at [8, 92] on button "Save" at bounding box center [15, 96] width 14 height 8
click at [72, 57] on input "text" at bounding box center [99, 55] width 148 height 9
click at [8, 92] on button "Save" at bounding box center [15, 96] width 14 height 8
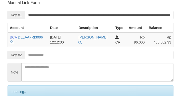
click at [72, 57] on input "text" at bounding box center [99, 55] width 148 height 9
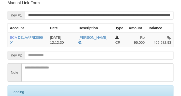
click at [72, 56] on input "text" at bounding box center [99, 55] width 148 height 9
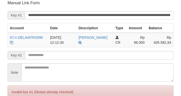
click at [72, 56] on input "text" at bounding box center [99, 55] width 148 height 9
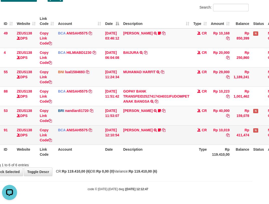
click at [163, 124] on td "[PERSON_NAME] TRANSFER NBMB [PERSON_NAME] TO NANDI ARDIANSYAH Basilius08" at bounding box center [156, 115] width 70 height 19
drag, startPoint x: 183, startPoint y: 137, endPoint x: 186, endPoint y: 143, distance: 7.0
click at [183, 142] on td "SITI AISYAH TRSF E-BANKING CR 0110/FTSCY/WS95051 10019.002025100117062163 TRFDN…" at bounding box center [156, 134] width 70 height 19
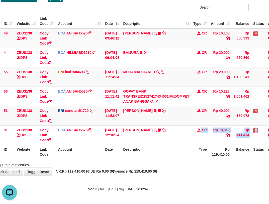
click at [253, 127] on html "Toggle navigation Home Bank Account List Load By Website Group [OXPLAY] ZEUS138…" at bounding box center [117, 85] width 269 height 238
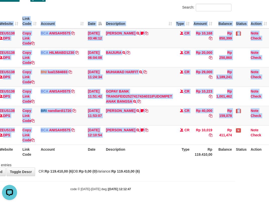
drag, startPoint x: 110, startPoint y: 133, endPoint x: 270, endPoint y: 90, distance: 165.4
click at [123, 131] on tr "91 ZEUS138 DPS Copy Link Code BCA ANISAH5575 DPS [PERSON_NAME] mutasi_20251001_…" at bounding box center [119, 134] width 299 height 19
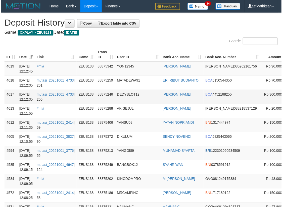
scroll to position [0, 58]
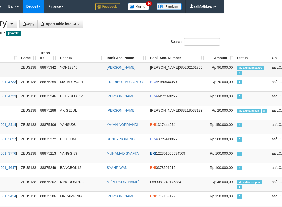
click at [237, 67] on span "ML aafkappheaktra" at bounding box center [250, 68] width 27 height 4
copy td "aafkappheaktra"
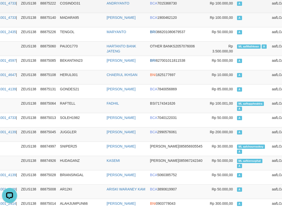
scroll to position [980, 58]
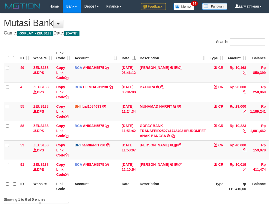
scroll to position [34, 34]
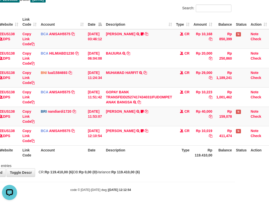
drag, startPoint x: 159, startPoint y: 146, endPoint x: 158, endPoint y: 150, distance: 4.6
click at [156, 150] on th "Description" at bounding box center [139, 152] width 70 height 14
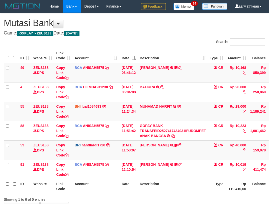
click at [149, 159] on td "SITI AISYAH TRSF E-BANKING CR 0110/FTSCY/WS95051 10019.002025100117062163 TRFDN…" at bounding box center [173, 168] width 70 height 19
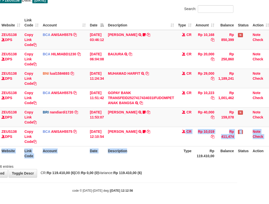
click at [150, 148] on table "ID Website Link Code Account Date Description Type Amount Balance Status Action…" at bounding box center [121, 88] width 299 height 145
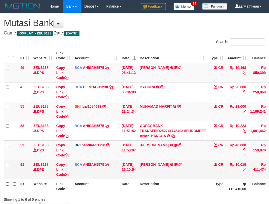
scroll to position [32, 30]
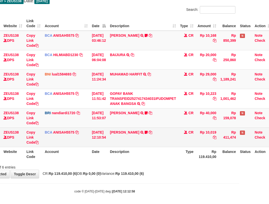
click at [156, 138] on td "SITI AISYAH TRSF E-BANKING CR 0110/FTSCY/WS95051 10019.002025100117062163 TRFDN…" at bounding box center [143, 136] width 70 height 19
click at [159, 139] on td "SITI AISYAH TRSF E-BANKING CR 0110/FTSCY/WS95051 10019.002025100117062163 TRFDN…" at bounding box center [143, 136] width 70 height 19
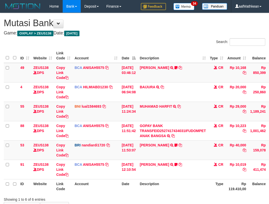
scroll to position [31, 26]
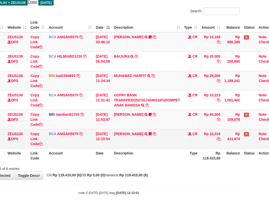
drag, startPoint x: 108, startPoint y: 135, endPoint x: 145, endPoint y: 146, distance: 38.4
click at [110, 137] on td "[DATE] 12:10:54" at bounding box center [103, 138] width 18 height 19
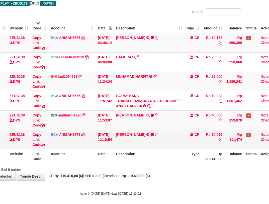
click at [146, 139] on td "SITI AISYAH TRSF E-BANKING CR 0110/FTSCY/WS95051 10019.002025100117062163 TRFDN…" at bounding box center [149, 139] width 70 height 19
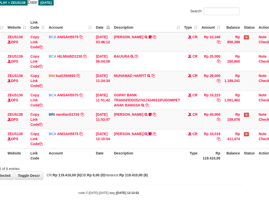
drag, startPoint x: 145, startPoint y: 143, endPoint x: 238, endPoint y: 149, distance: 93.5
click at [182, 147] on td "SITI AISYAH TRSF E-BANKING CR 0110/FTSCY/WS95051 10019.002025100117062163 TRFDN…" at bounding box center [147, 138] width 70 height 19
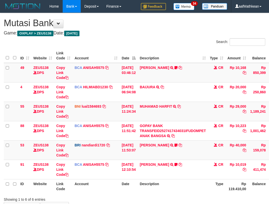
scroll to position [30, 24]
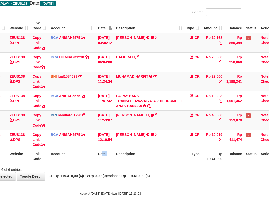
click at [122, 162] on tr "ID Website Link Code Account Date Description Type Rp 119.410,00 Balance Status…" at bounding box center [129, 156] width 299 height 14
drag, startPoint x: 163, startPoint y: 170, endPoint x: 166, endPoint y: 167, distance: 3.8
click at [163, 170] on div "Showing 1 to 6 of 6 entries" at bounding box center [110, 168] width 269 height 7
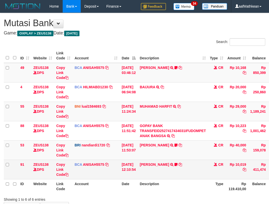
scroll to position [29, 22]
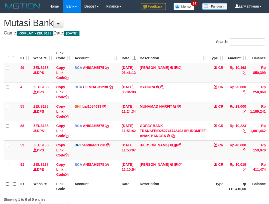
scroll to position [29, 22]
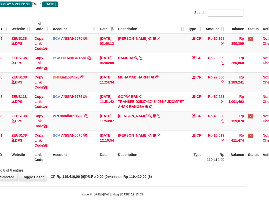
click at [116, 163] on th "Date" at bounding box center [107, 157] width 18 height 14
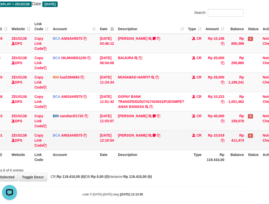
click at [168, 143] on td "SITI AISYAH TRSF E-BANKING CR 0110/FTSCY/WS95051 10019.002025100117062163 TRFDN…" at bounding box center [151, 139] width 70 height 19
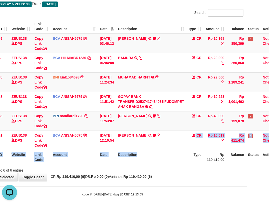
click at [174, 152] on table "ID Website Link Code Account Date Description Type Amount Balance Status Action…" at bounding box center [131, 91] width 299 height 145
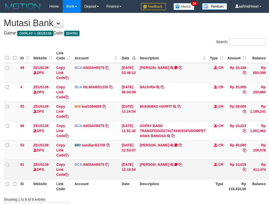
scroll to position [28, 20]
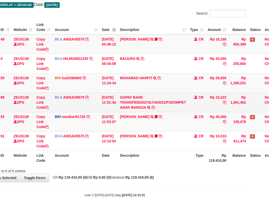
drag, startPoint x: 169, startPoint y: 141, endPoint x: 159, endPoint y: 108, distance: 34.3
click at [161, 130] on tbody "49 ZEUS138 DPS Copy Link Code BCA ANISAH5575 DPS ANISAH mutasi_20251001_3827 | …" at bounding box center [133, 92] width 299 height 116
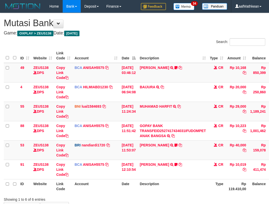
scroll to position [28, 20]
click at [181, 179] on th "Description" at bounding box center [173, 186] width 70 height 14
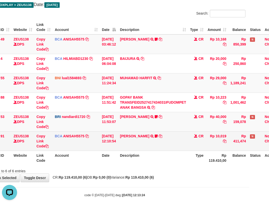
drag, startPoint x: 174, startPoint y: 145, endPoint x: 178, endPoint y: 146, distance: 4.4
click at [174, 145] on td "SITI AISYAH TRSF E-BANKING CR 0110/FTSCY/WS95051 10019.002025100117062163 TRFDN…" at bounding box center [153, 140] width 70 height 19
click at [175, 146] on td "SITI AISYAH TRSF E-BANKING CR 0110/FTSCY/WS95051 10019.002025100117062163 TRFDN…" at bounding box center [153, 140] width 70 height 19
drag, startPoint x: 181, startPoint y: 148, endPoint x: 192, endPoint y: 148, distance: 10.3
click at [187, 149] on td "SITI AISYAH TRSF E-BANKING CR 0110/FTSCY/WS95051 10019.002025100117062163 TRFDN…" at bounding box center [153, 140] width 70 height 19
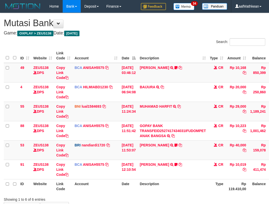
scroll to position [28, 18]
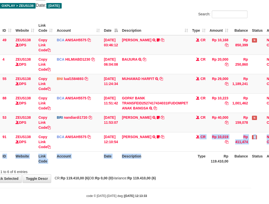
click at [175, 153] on table "ID Website Link Code Account Date Description Type Amount Balance Status Action…" at bounding box center [135, 93] width 299 height 145
drag, startPoint x: 105, startPoint y: 192, endPoint x: 271, endPoint y: 198, distance: 166.0
click at [126, 191] on body "Toggle navigation Home Bank Account List Load By Website Group [OXPLAY] ZEUS138…" at bounding box center [116, 91] width 269 height 238
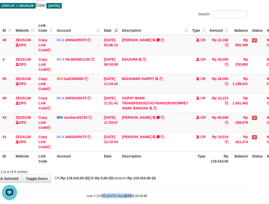
scroll to position [0, 0]
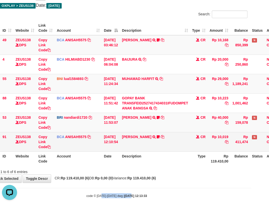
click at [112, 127] on td "[DATE] 11:53:07" at bounding box center [111, 121] width 18 height 19
click at [118, 135] on tbody "49 ZEUS138 DPS Copy Link Code BCA ANISAH5575 DPS ANISAH mutasi_20251001_3827 | …" at bounding box center [135, 93] width 299 height 116
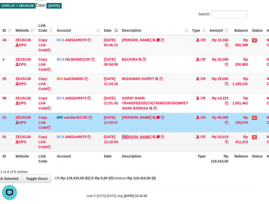
drag, startPoint x: 131, startPoint y: 141, endPoint x: 138, endPoint y: 138, distance: 8.2
click at [131, 141] on td "SITI AISYAH TRSF E-BANKING CR 0110/FTSCY/WS95051 10019.002025100117062163 TRFDN…" at bounding box center [155, 141] width 70 height 19
click at [122, 135] on link "[PERSON_NAME]" at bounding box center [136, 137] width 29 height 4
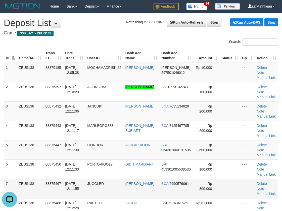
click at [46, 44] on div "Search:" at bounding box center [141, 42] width 282 height 9
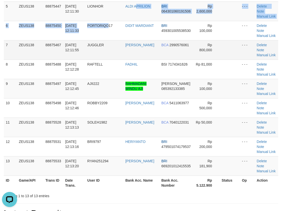
click at [127, 26] on tr "6 ZEUS138 88875450 [DATE] 12:11:33 [GEOGRAPHIC_DATA] DIDIT MARDIANT BRI 4593010…" at bounding box center [141, 30] width 274 height 19
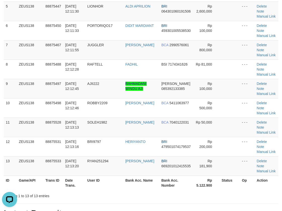
scroll to position [23, 0]
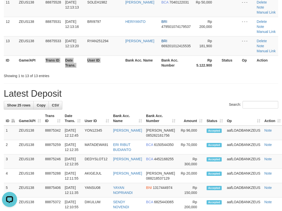
click at [136, 66] on tr "ID Game/API Trans ID Date Trans. User ID Bank Acc. Name Bank Acc. Number Rp 5.1…" at bounding box center [141, 62] width 274 height 14
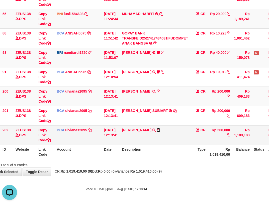
click at [160, 130] on icon at bounding box center [159, 130] width 4 height 4
drag, startPoint x: 170, startPoint y: 109, endPoint x: 270, endPoint y: 70, distance: 107.6
click at [173, 109] on icon at bounding box center [175, 111] width 4 height 4
click at [174, 89] on td "ADITYA MUHAMMAD DA TRSF E-BANKING CR 0110/FTSCY/WS95031 200000.00ADITYA MUHAMMA…" at bounding box center [155, 95] width 70 height 19
click at [160, 90] on icon at bounding box center [159, 91] width 4 height 4
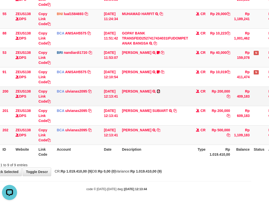
click at [160, 90] on icon at bounding box center [159, 91] width 4 height 4
click at [144, 142] on td "MOCHAMMAD ROBBY TRSF E-BANKING CR 0110/FTSCY/WS95031 500000.00MOCHAMMAD ROBBY" at bounding box center [155, 134] width 70 height 19
click at [150, 150] on th "Description" at bounding box center [155, 151] width 70 height 14
drag, startPoint x: 149, startPoint y: 149, endPoint x: 154, endPoint y: 139, distance: 10.8
click at [151, 146] on th "Description" at bounding box center [155, 151] width 70 height 14
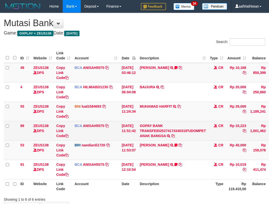
click at [151, 124] on tbody "49 ZEUS138 DPS Copy Link Code BCA ANISAH5575 DPS ANISAH mutasi_20251001_3827 | …" at bounding box center [153, 121] width 299 height 116
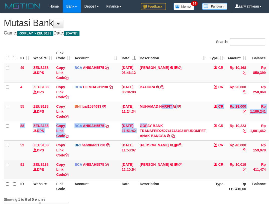
scroll to position [34, 18]
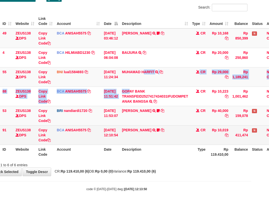
click at [121, 126] on tbody "49 ZEUS138 DPS Copy Link Code BCA ANISAH5575 DPS ANISAH mutasi_20251001_3827 | …" at bounding box center [135, 86] width 299 height 116
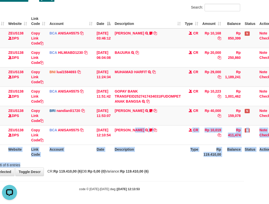
drag, startPoint x: 128, startPoint y: 149, endPoint x: 99, endPoint y: 169, distance: 35.1
click at [99, 169] on div "**********" at bounding box center [109, 77] width 269 height 197
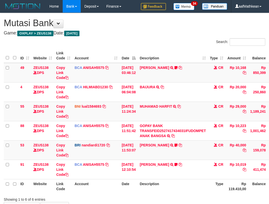
scroll to position [34, 16]
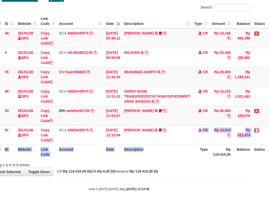
drag, startPoint x: 175, startPoint y: 152, endPoint x: 175, endPoint y: 155, distance: 3.3
click at [175, 155] on table "ID Website Link Code Account Date Description Type Amount Balance Status Action…" at bounding box center [137, 86] width 299 height 145
drag, startPoint x: 183, startPoint y: 177, endPoint x: 151, endPoint y: 149, distance: 42.5
click at [179, 179] on body "Toggle navigation Home Bank Account List Load By Website Group [OXPLAY] ZEUS138…" at bounding box center [118, 85] width 269 height 238
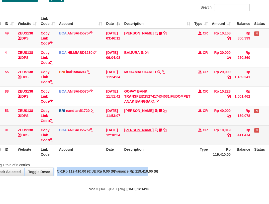
drag, startPoint x: 151, startPoint y: 149, endPoint x: 140, endPoint y: 129, distance: 22.9
click at [144, 138] on div "**********" at bounding box center [118, 77] width 269 height 197
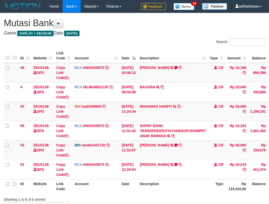
scroll to position [34, 16]
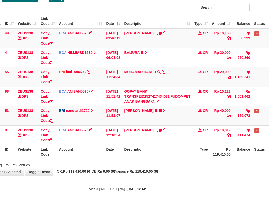
click at [172, 156] on th "Description" at bounding box center [157, 151] width 70 height 14
click at [170, 150] on th "Description" at bounding box center [157, 151] width 70 height 14
click at [173, 152] on th "Description" at bounding box center [157, 151] width 70 height 14
drag, startPoint x: 154, startPoint y: 153, endPoint x: 147, endPoint y: 156, distance: 8.3
click at [147, 157] on th "Description" at bounding box center [157, 151] width 70 height 14
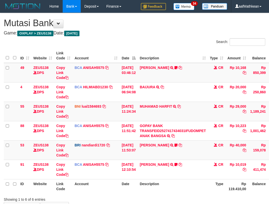
scroll to position [34, 16]
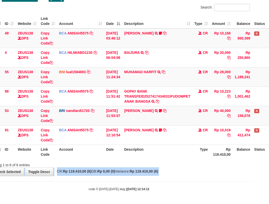
click at [162, 176] on body "Toggle navigation Home Bank Account List Load By Website Group [OXPLAY] ZEUS138…" at bounding box center [118, 85] width 269 height 238
